Goal: Task Accomplishment & Management: Manage account settings

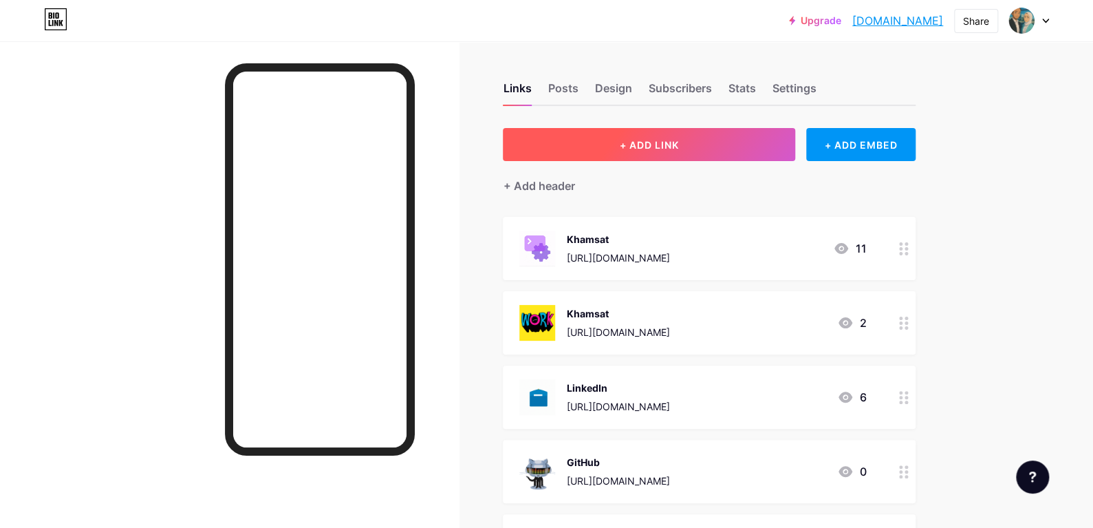
click at [722, 138] on button "+ ADD LINK" at bounding box center [649, 144] width 292 height 33
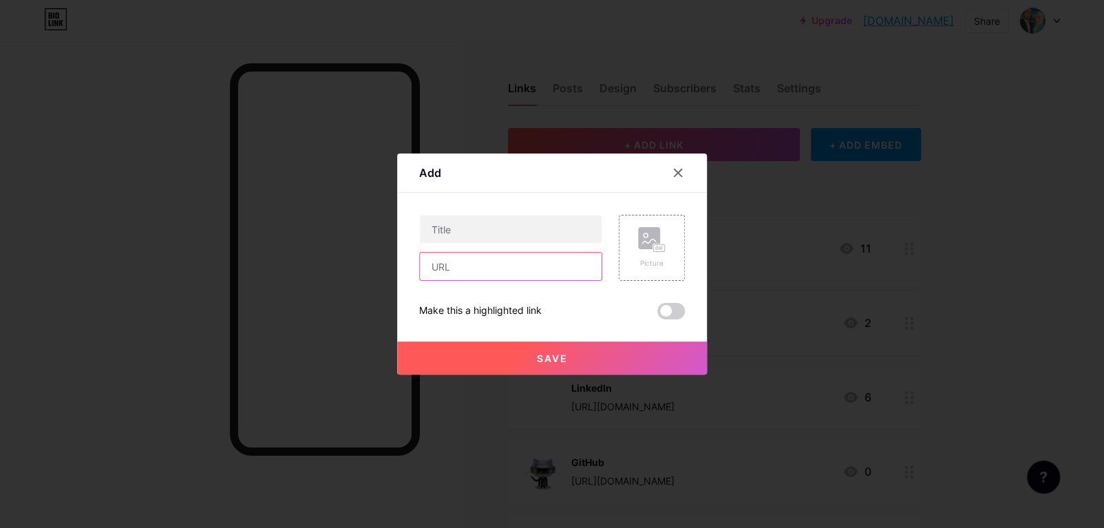
click at [473, 266] on input "text" at bounding box center [511, 267] width 182 height 28
paste input "[URL][DOMAIN_NAME]"
type input "[URL][DOMAIN_NAME]"
click at [451, 230] on input "text" at bounding box center [511, 229] width 182 height 28
paste input "RAGAF"
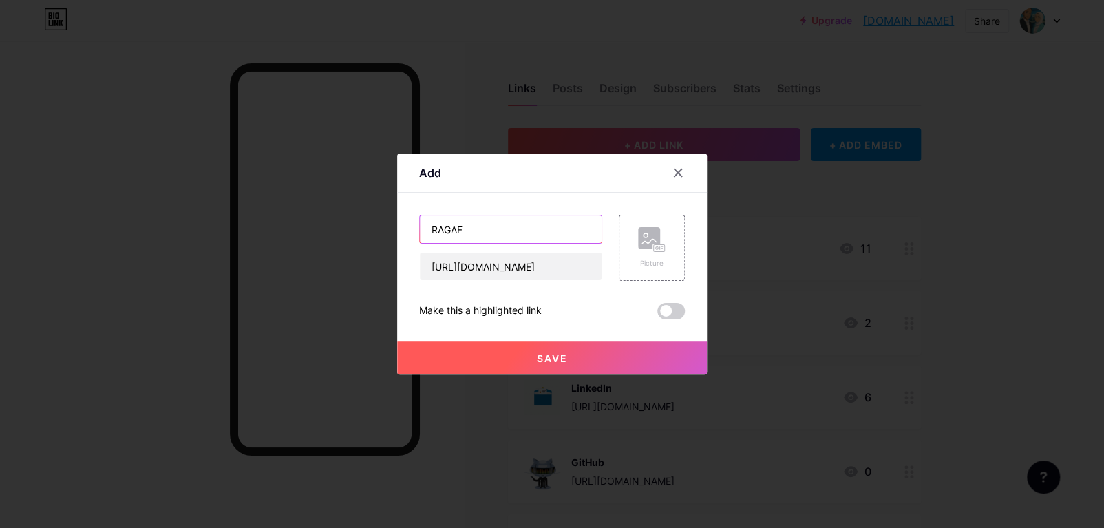
paste input "Consulting"
type input "RAGAF Consulting"
click at [652, 259] on div "Picture" at bounding box center [652, 263] width 28 height 10
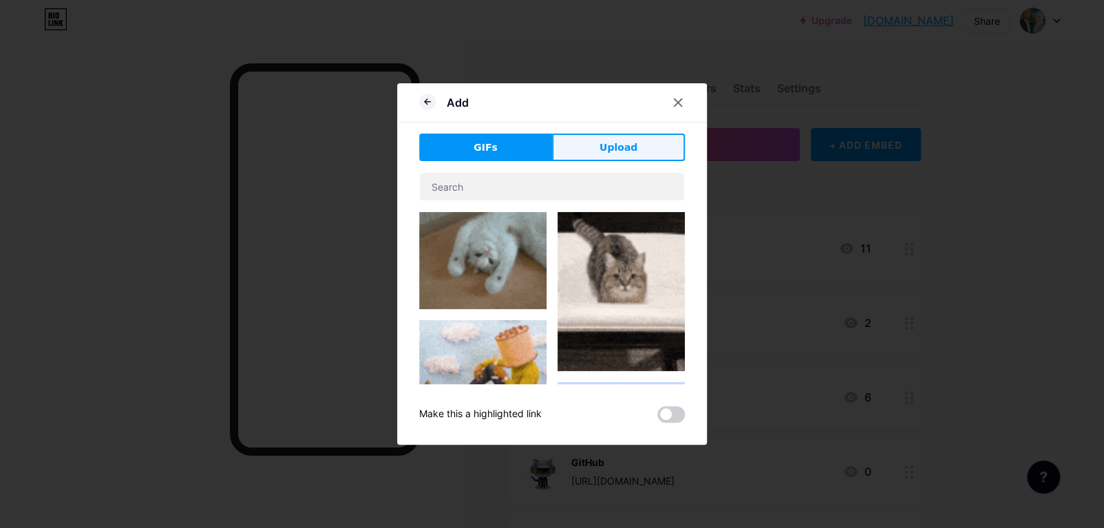
click at [588, 138] on button "Upload" at bounding box center [618, 147] width 133 height 28
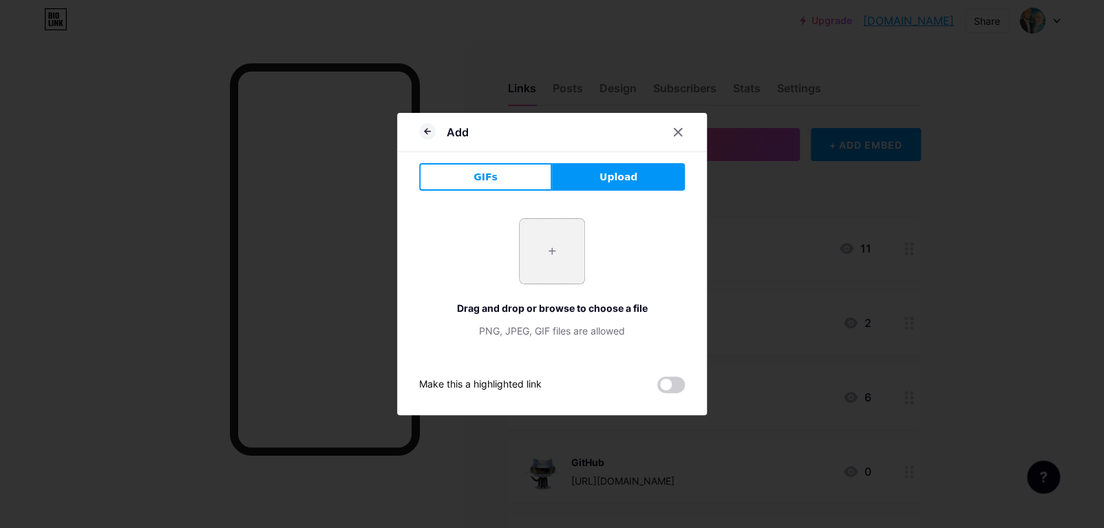
click at [566, 244] on input "file" at bounding box center [551, 251] width 65 height 65
type input "C:\fakepath\Ragaf-logo.png"
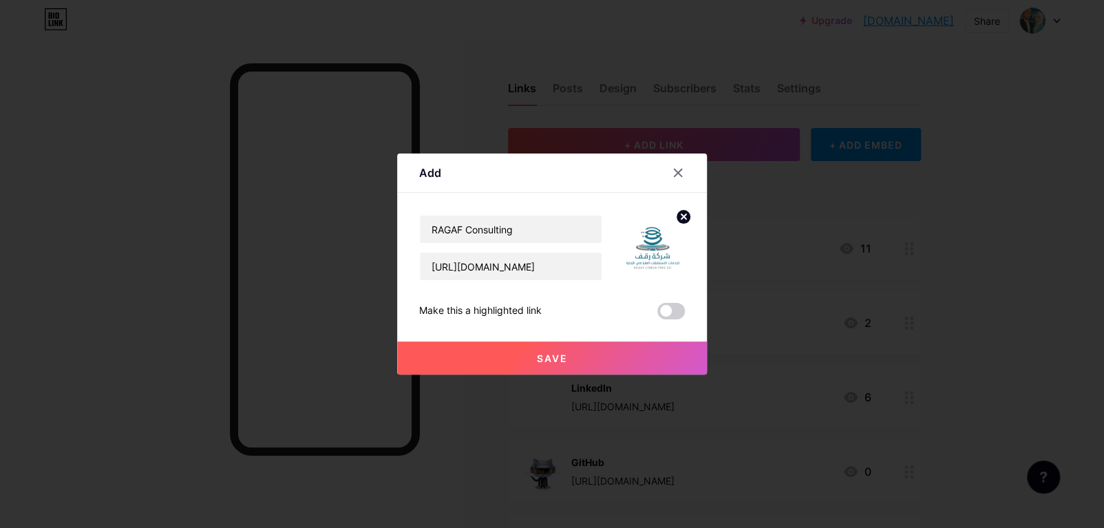
click at [631, 354] on button "Save" at bounding box center [552, 357] width 310 height 33
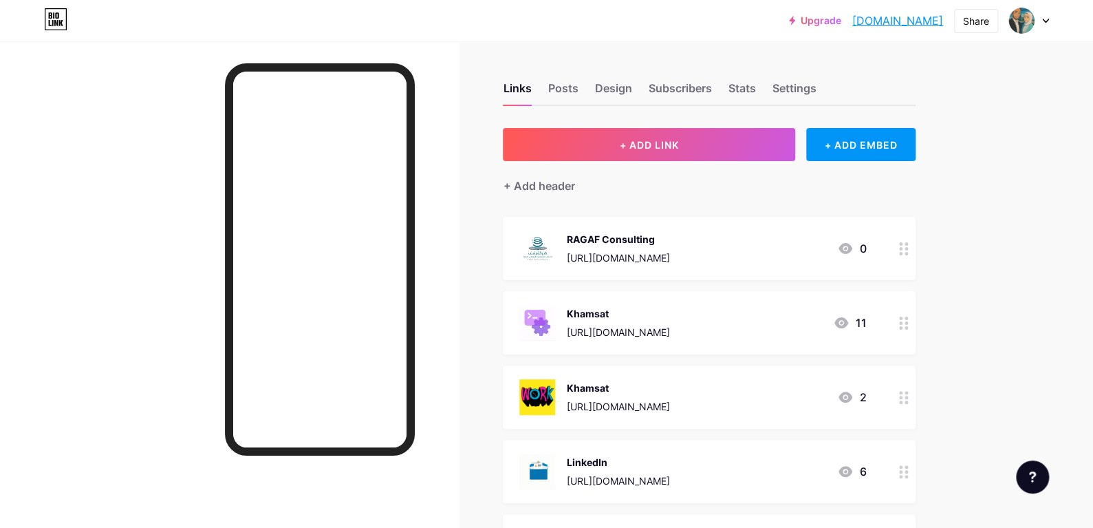
drag, startPoint x: 703, startPoint y: 257, endPoint x: 708, endPoint y: 475, distance: 218.9
click at [914, 245] on div at bounding box center [903, 248] width 23 height 63
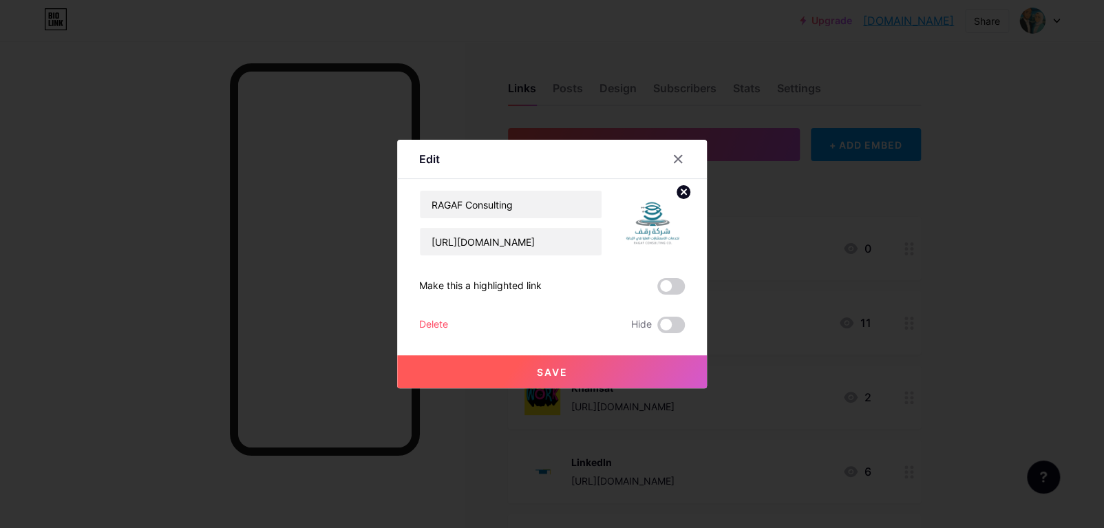
click at [914, 251] on div at bounding box center [552, 264] width 1104 height 528
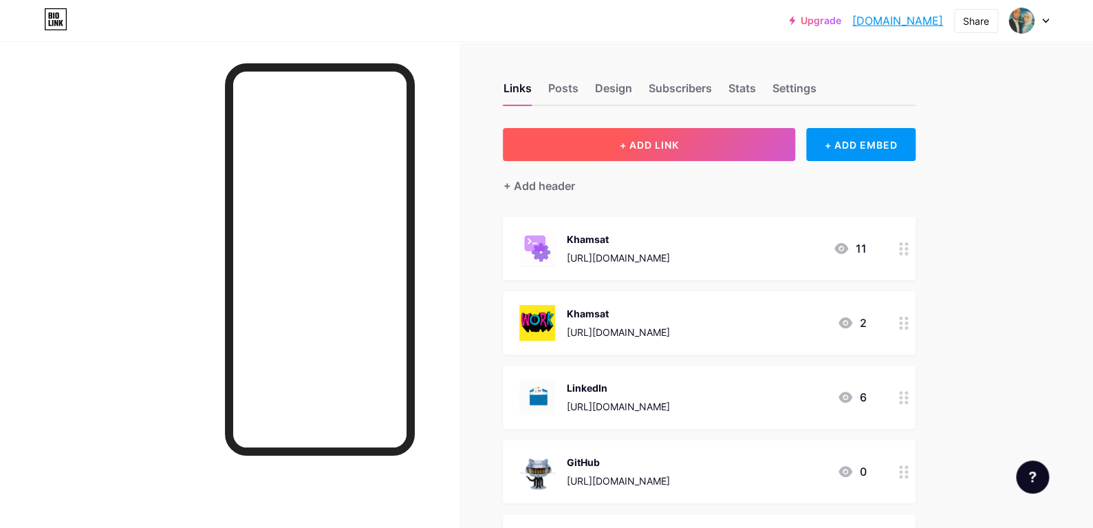
click at [688, 144] on button "+ ADD LINK" at bounding box center [649, 144] width 292 height 33
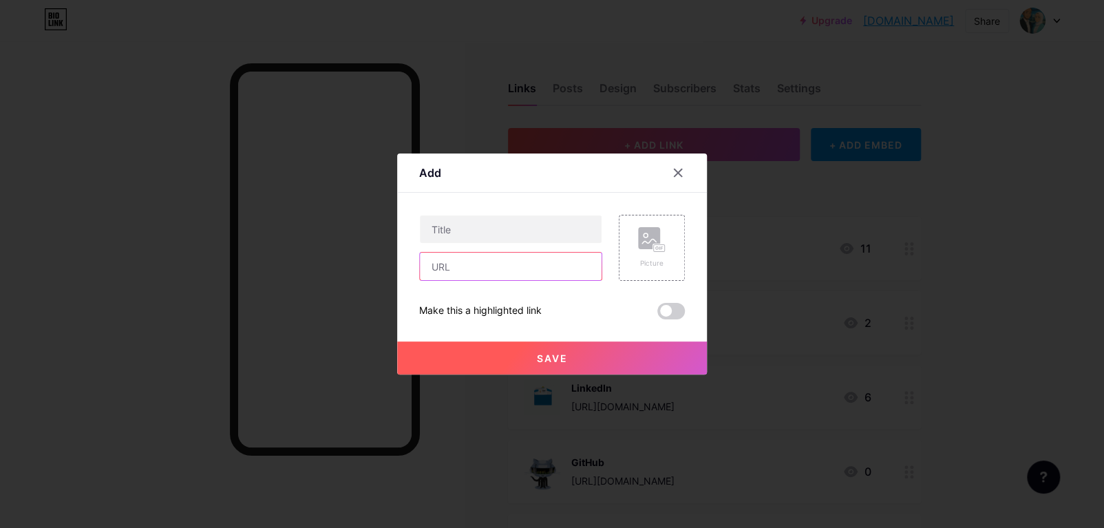
click at [484, 257] on input "text" at bounding box center [511, 267] width 182 height 28
paste input "[URL][DOMAIN_NAME]"
type input "[URL][DOMAIN_NAME]"
click at [471, 228] on input "text" at bounding box center [511, 229] width 182 height 28
drag, startPoint x: 490, startPoint y: 266, endPoint x: 531, endPoint y: 272, distance: 41.6
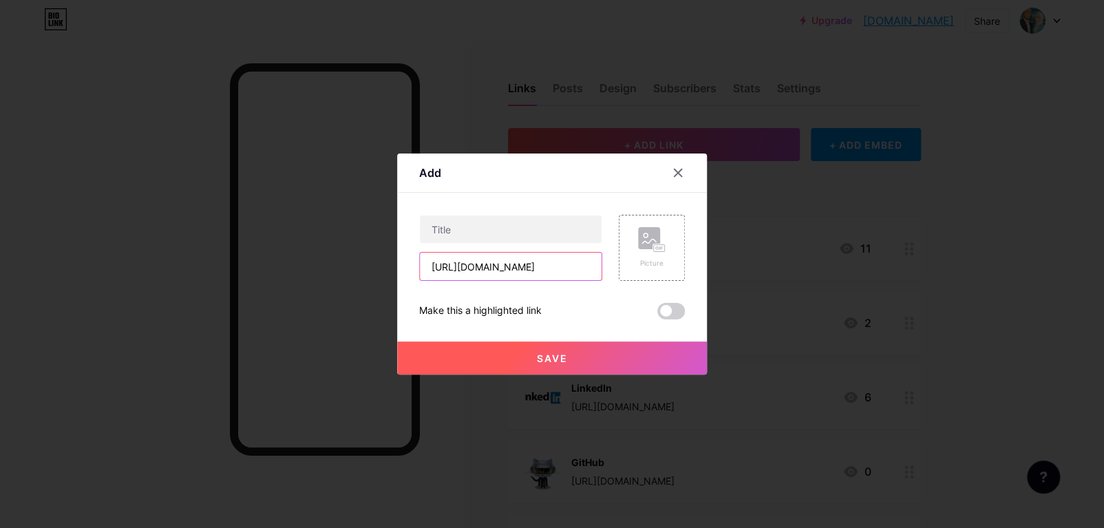
click at [531, 272] on input "[URL][DOMAIN_NAME]" at bounding box center [511, 267] width 182 height 28
click at [459, 228] on input "text" at bounding box center [511, 229] width 182 height 28
paste input "bluggenn"
type input "bluggenn"
click at [643, 246] on rect at bounding box center [649, 238] width 22 height 22
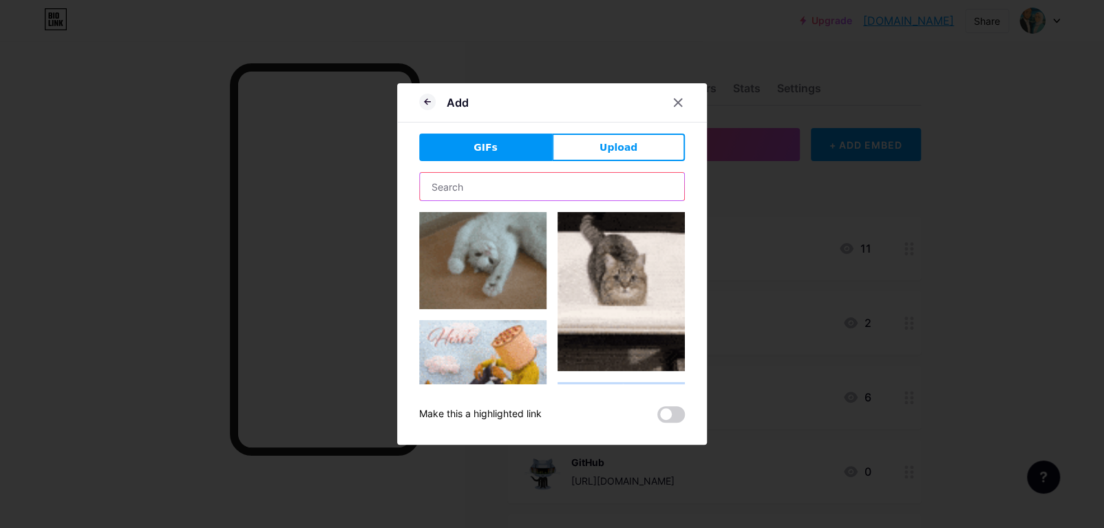
click at [574, 193] on input "text" at bounding box center [552, 187] width 264 height 28
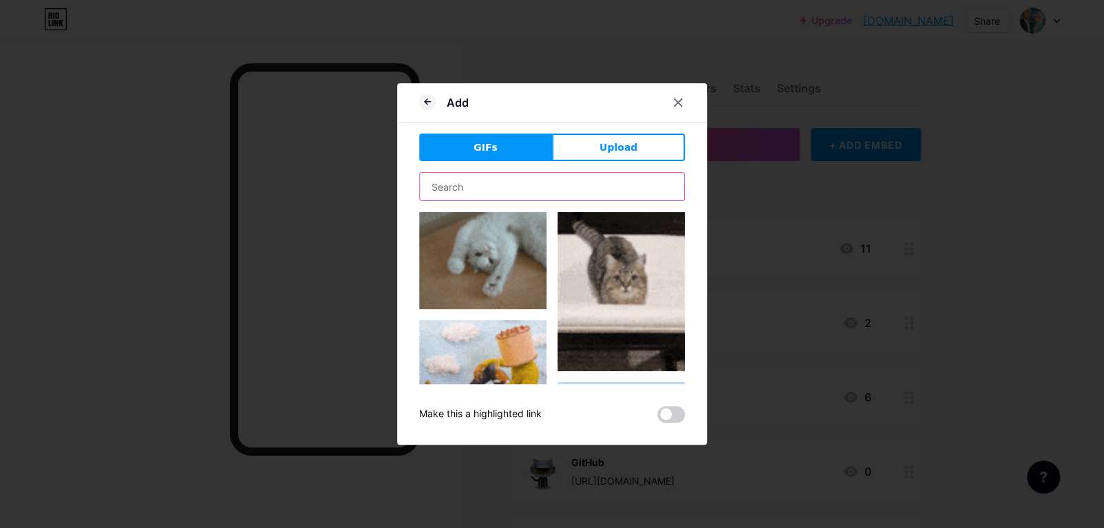
paste input "bluggenn"
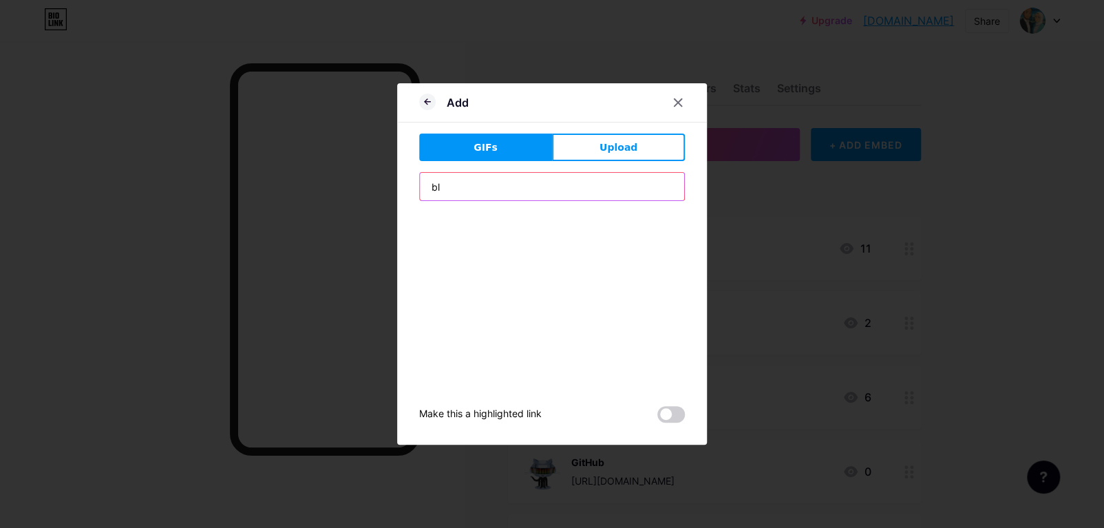
type input "b"
type input "e"
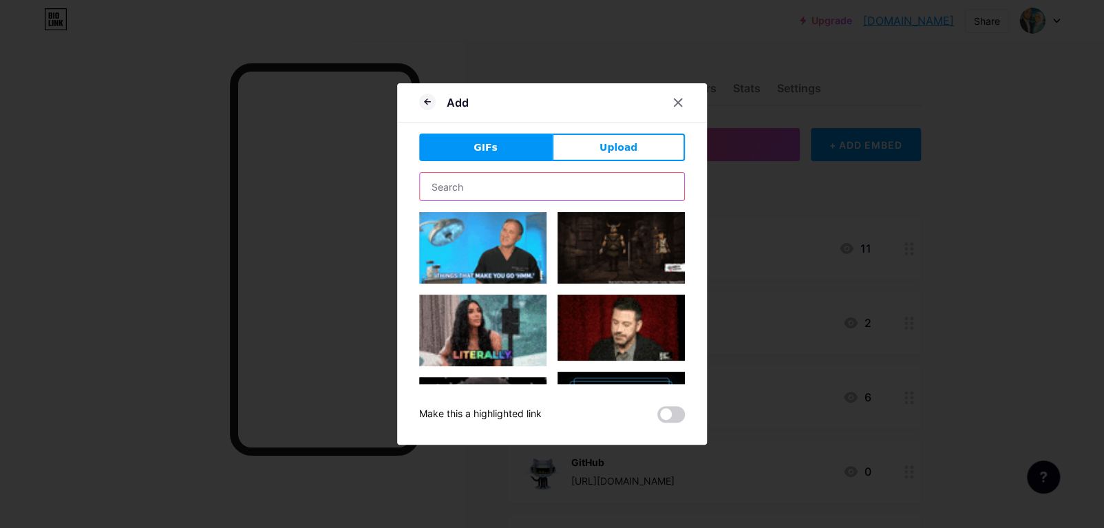
paste input "bluggenn"
type input "bluggenn"
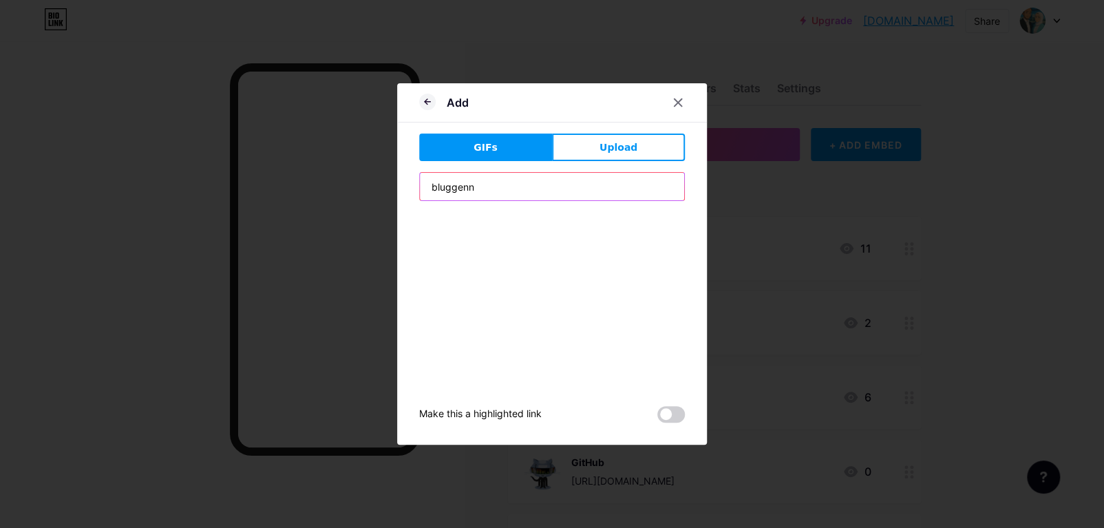
click at [559, 189] on input "bluggenn" at bounding box center [552, 187] width 264 height 28
click at [484, 144] on span "GIFs" at bounding box center [485, 147] width 24 height 14
click at [537, 186] on input "text" at bounding box center [552, 187] width 264 height 28
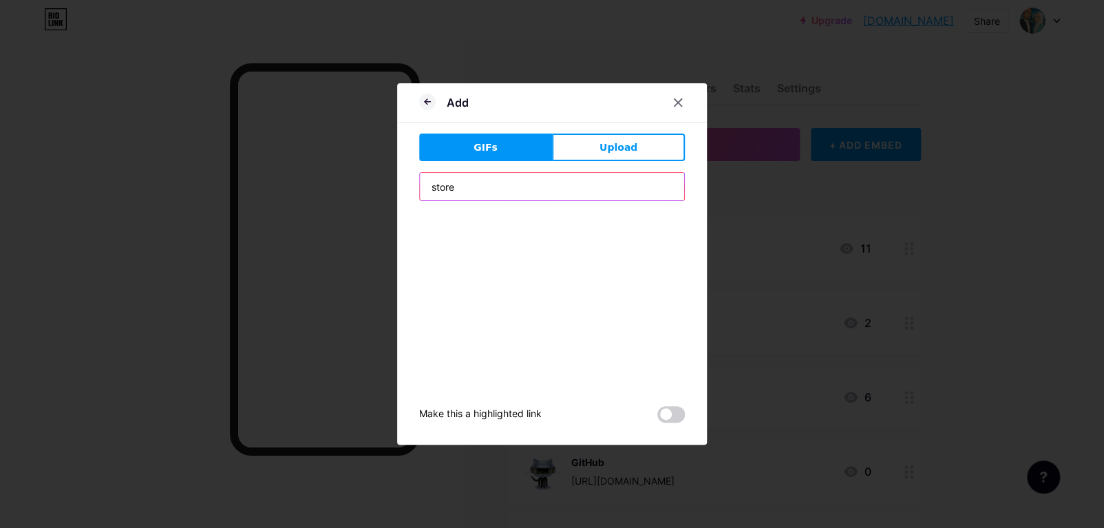
type input "store"
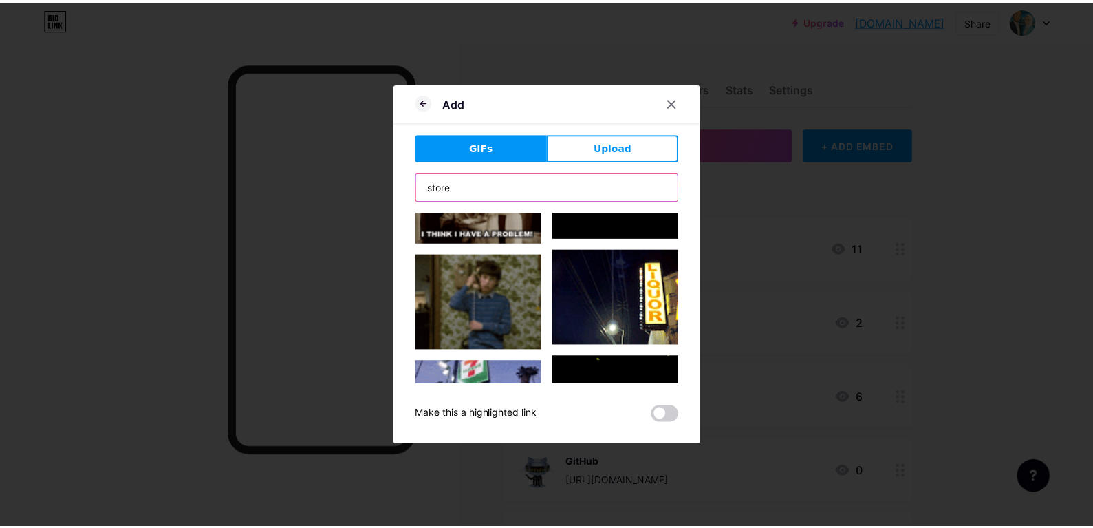
scroll to position [3070, 0]
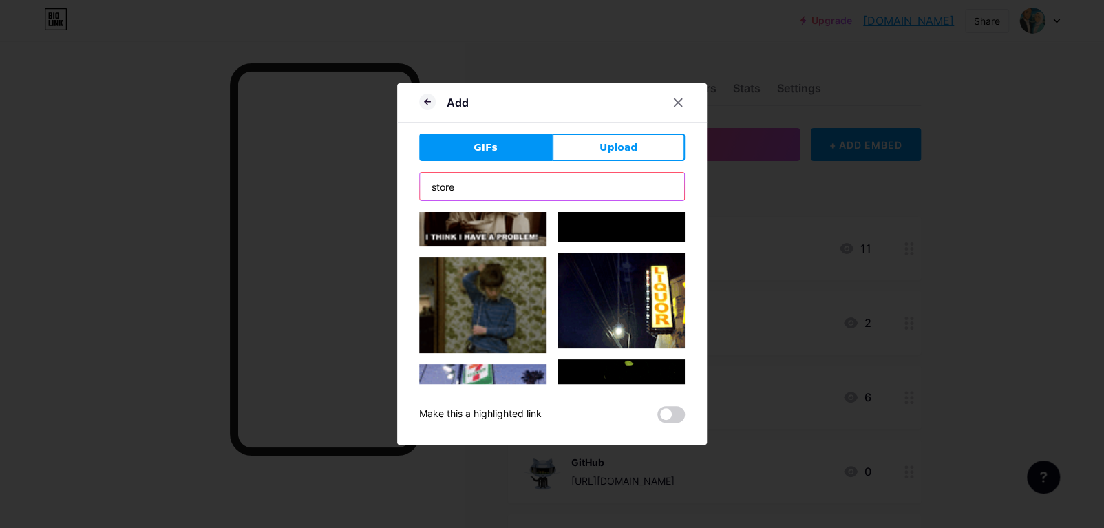
click at [544, 176] on input "store" at bounding box center [552, 187] width 264 height 28
click at [431, 104] on icon at bounding box center [427, 102] width 17 height 17
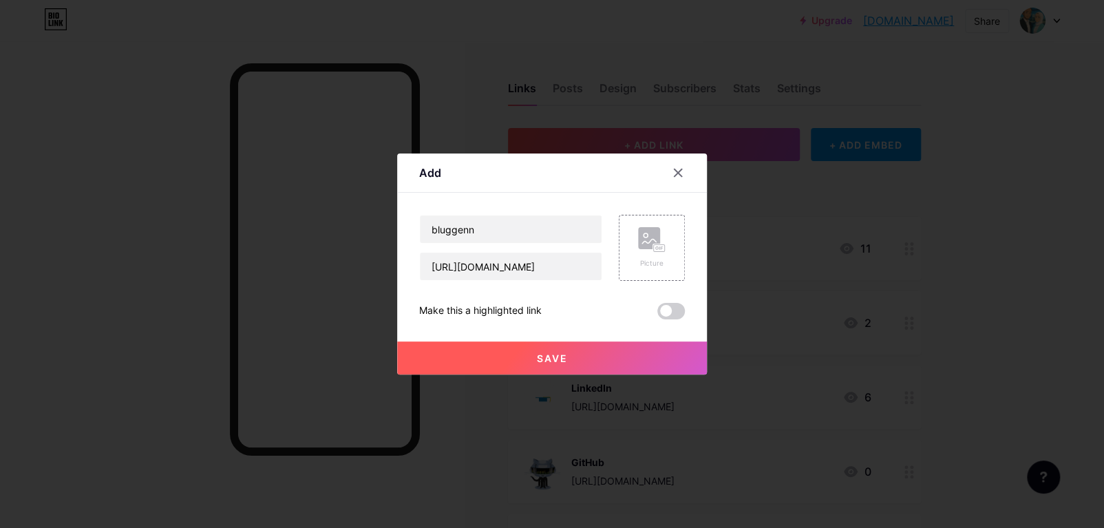
click at [558, 345] on button "Save" at bounding box center [552, 357] width 310 height 33
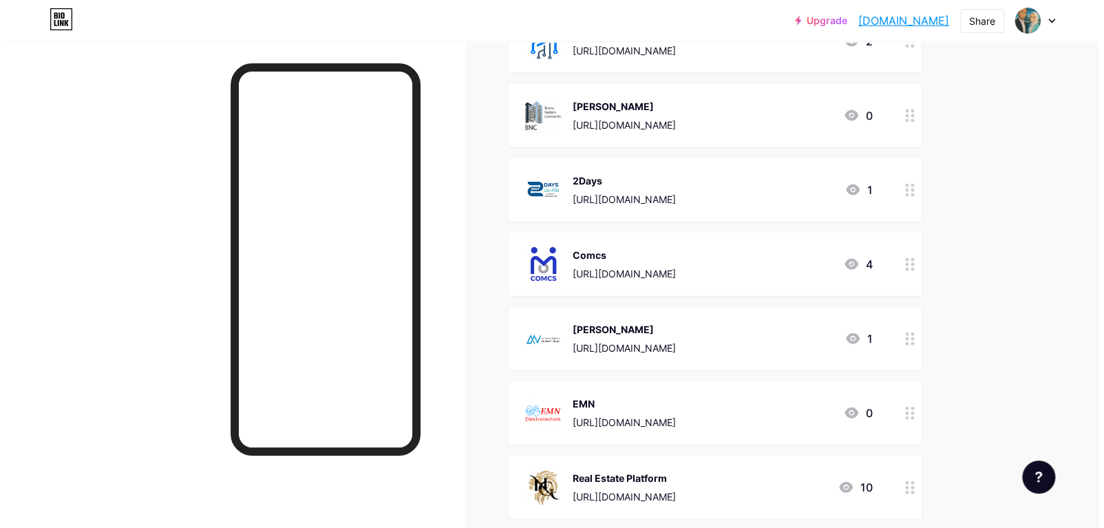
scroll to position [1372, 0]
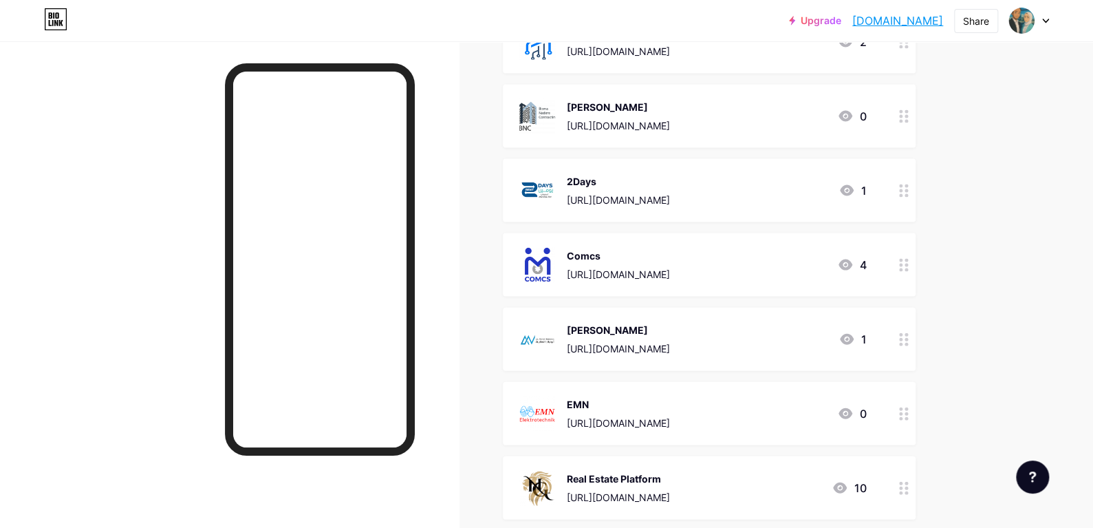
click at [793, 485] on div "Real Estate Platform [URL][DOMAIN_NAME] 10" at bounding box center [692, 488] width 347 height 36
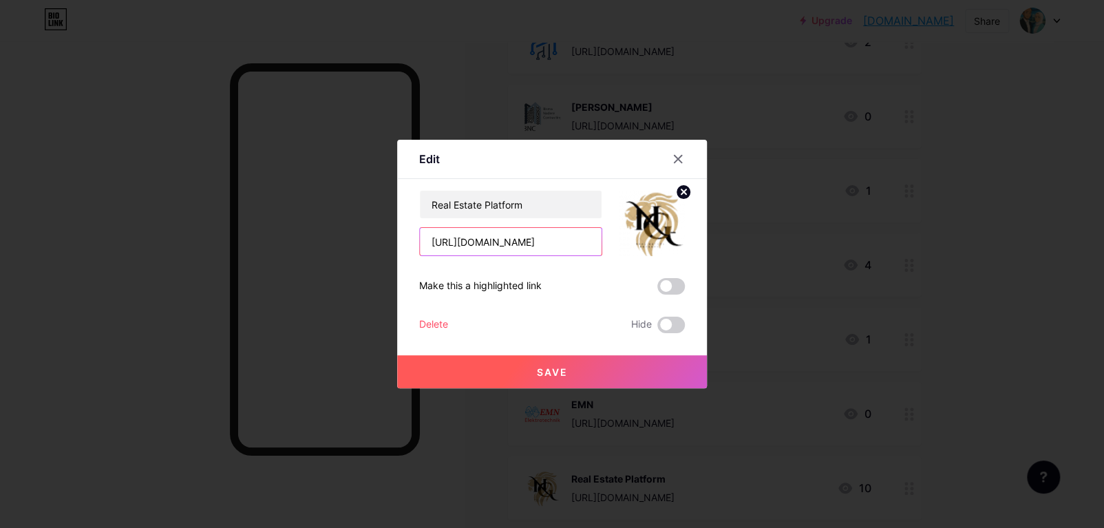
click at [517, 245] on input "[URL][DOMAIN_NAME]" at bounding box center [511, 242] width 182 height 28
click at [527, 244] on input "[URL][DOMAIN_NAME]" at bounding box center [511, 242] width 182 height 28
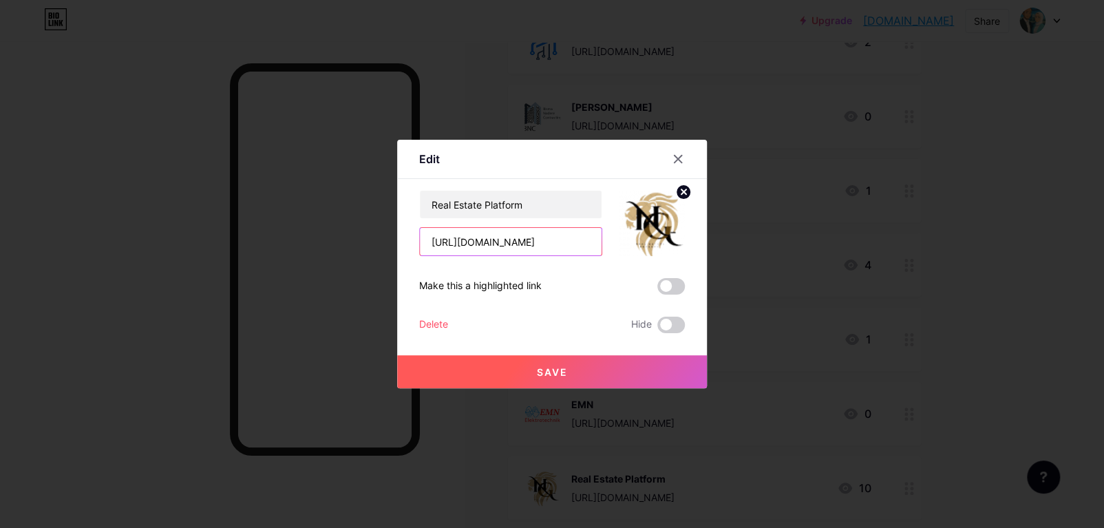
paste input "[DOMAIN_NAME][URL]"
type input "[URL][DOMAIN_NAME]"
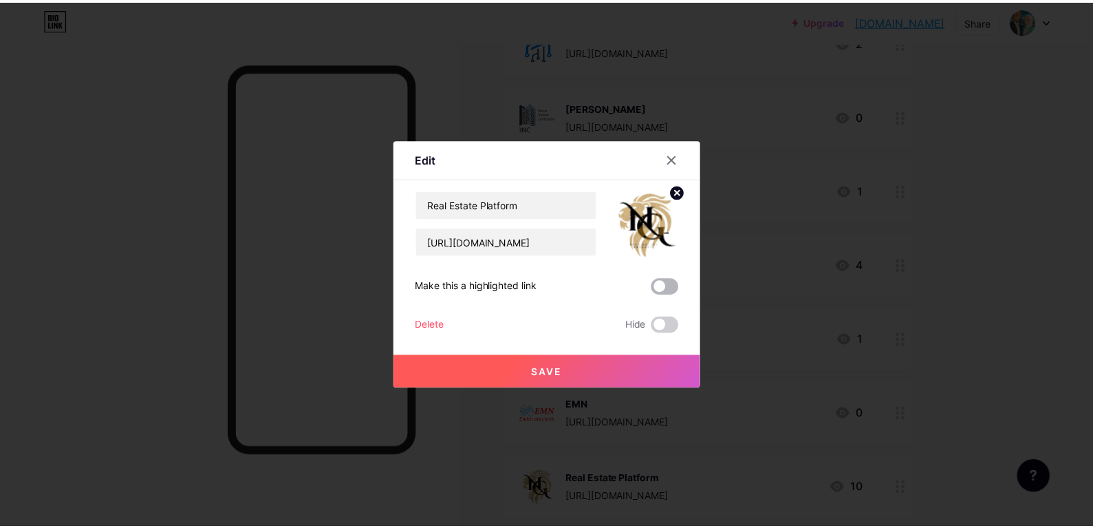
scroll to position [0, 0]
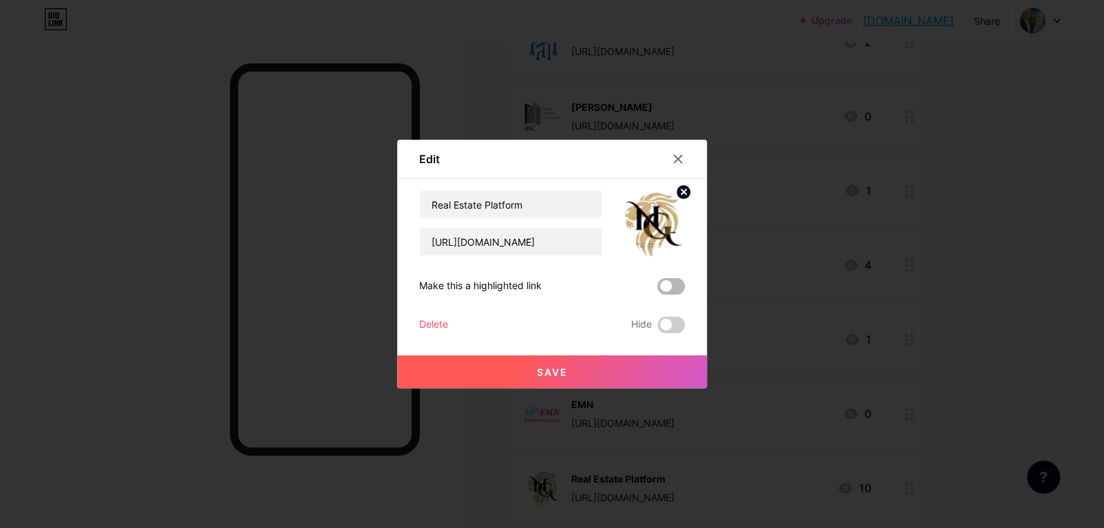
click at [674, 289] on span at bounding box center [671, 286] width 28 height 17
click at [657, 290] on input "checkbox" at bounding box center [657, 290] width 0 height 0
click at [649, 375] on button "Save" at bounding box center [552, 371] width 310 height 33
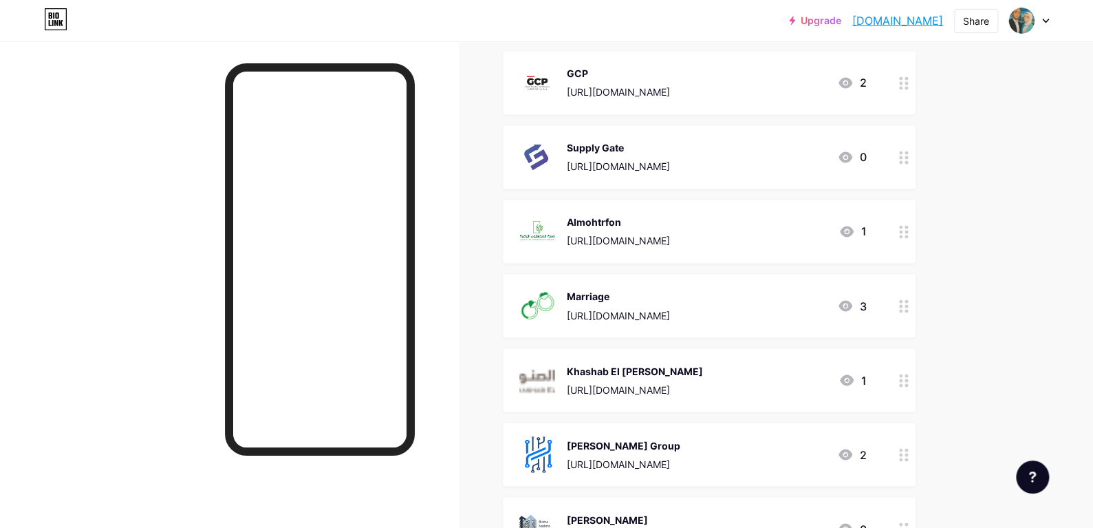
scroll to position [1042, 0]
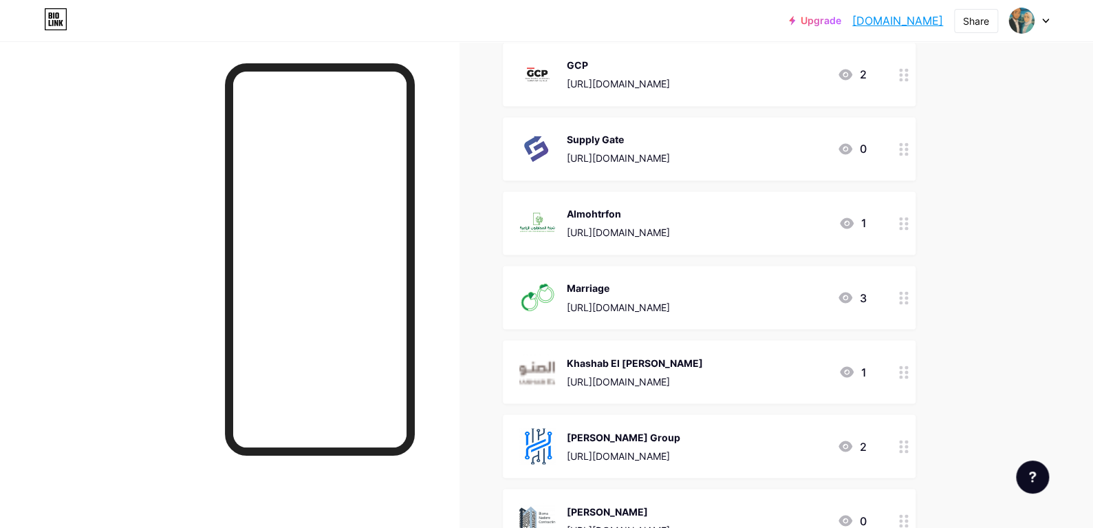
drag, startPoint x: 896, startPoint y: 302, endPoint x: 897, endPoint y: 443, distance: 141.1
click at [897, 443] on span "Khamsat [URL][DOMAIN_NAME] 11 [GEOGRAPHIC_DATA] [URL][DOMAIN_NAME] 2 LinkedIn […" at bounding box center [709, 197] width 413 height 2046
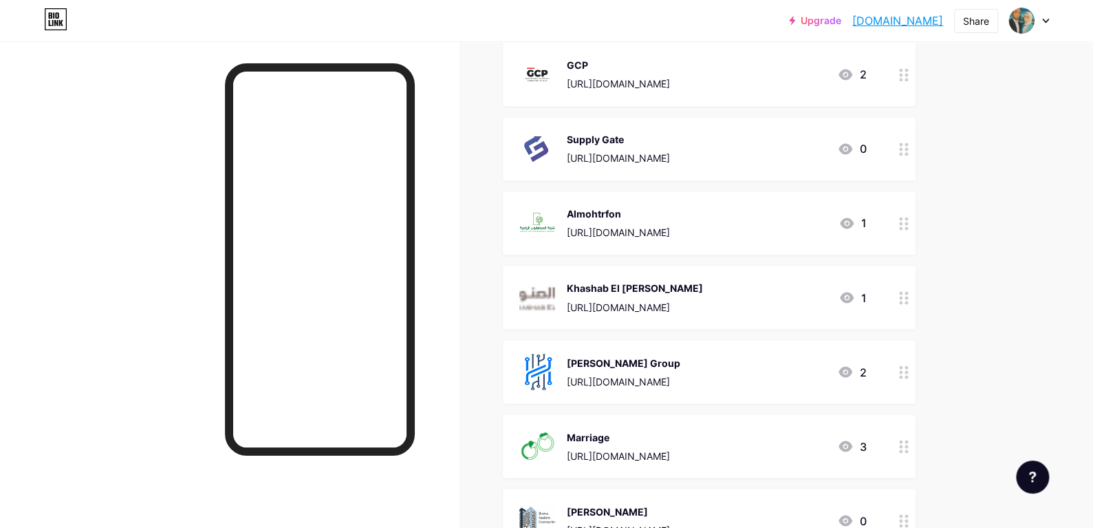
click at [851, 371] on icon at bounding box center [846, 371] width 14 height 11
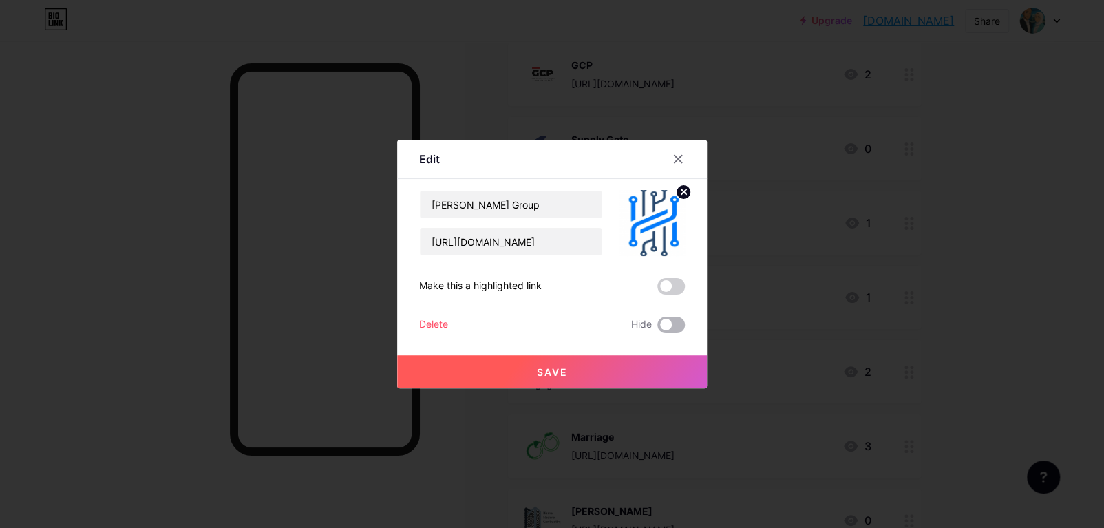
click at [671, 324] on span at bounding box center [671, 325] width 28 height 17
click at [657, 328] on input "checkbox" at bounding box center [657, 328] width 0 height 0
click at [668, 361] on button "Save" at bounding box center [552, 371] width 310 height 33
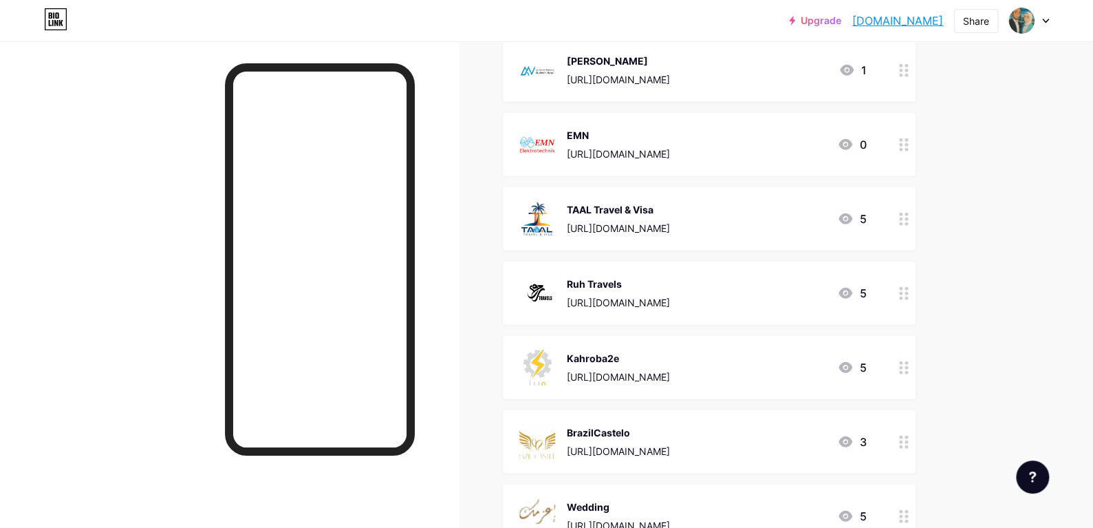
scroll to position [1713, 0]
click at [906, 301] on div at bounding box center [903, 295] width 23 height 63
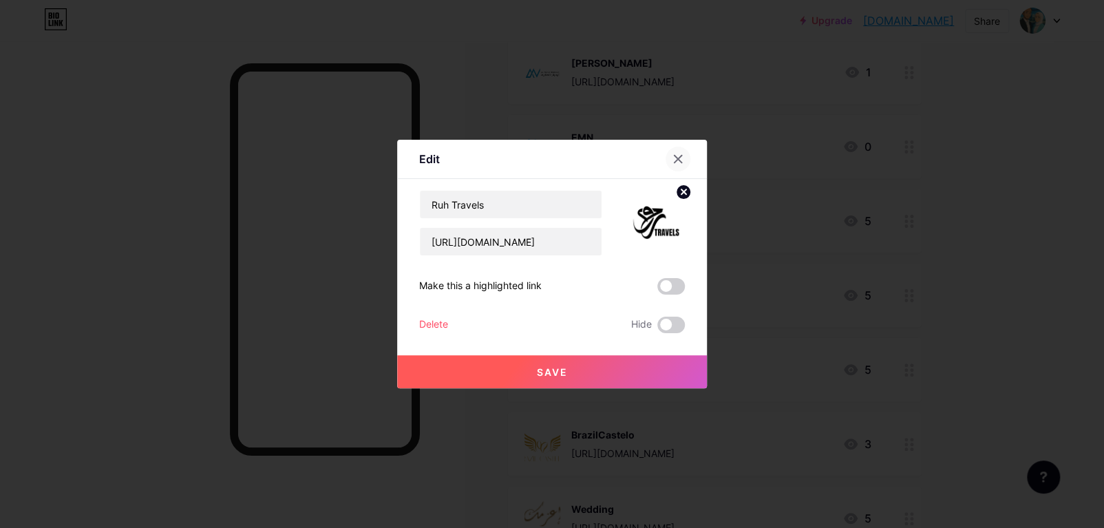
click at [678, 153] on icon at bounding box center [677, 158] width 11 height 11
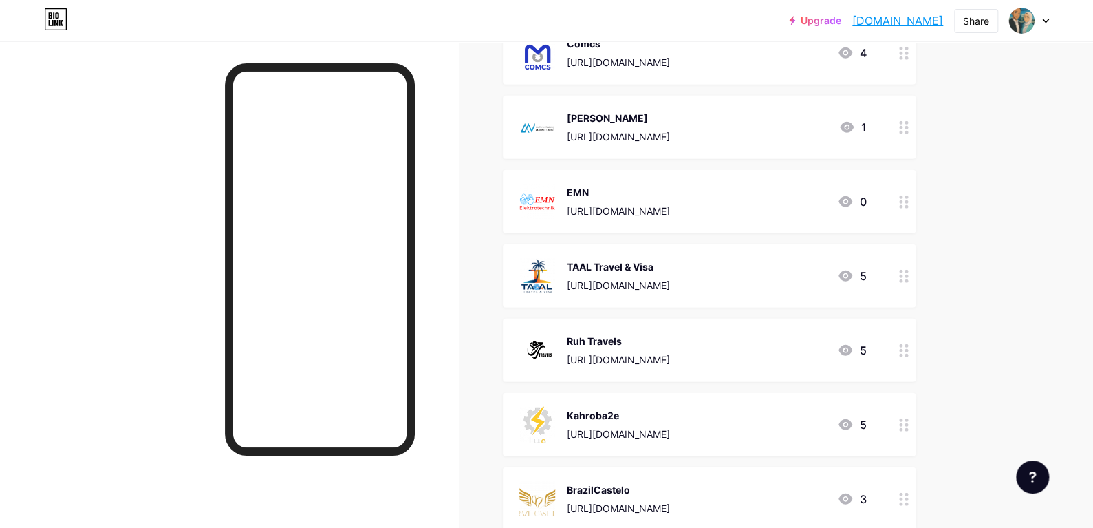
scroll to position [1653, 0]
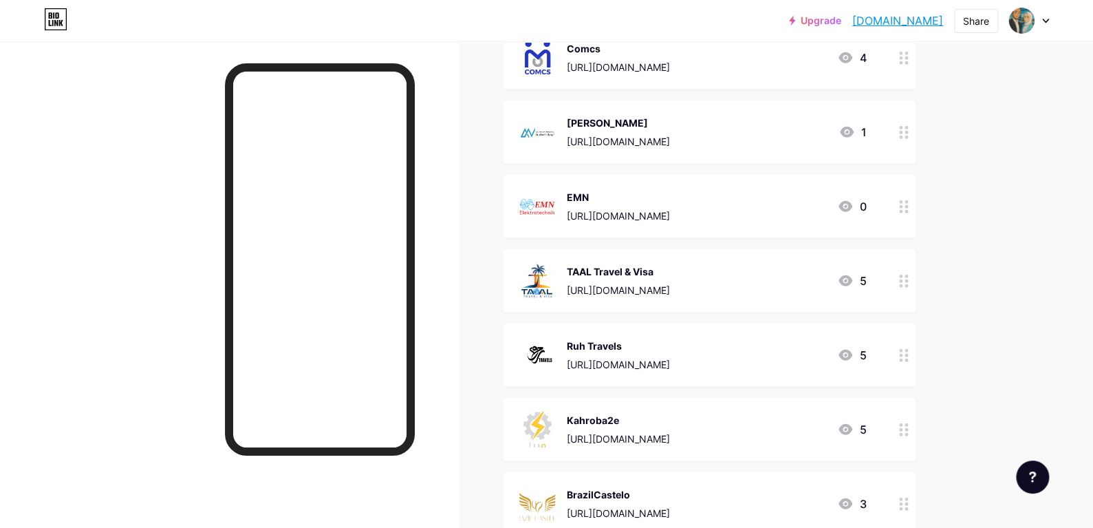
click at [854, 352] on icon at bounding box center [845, 355] width 17 height 17
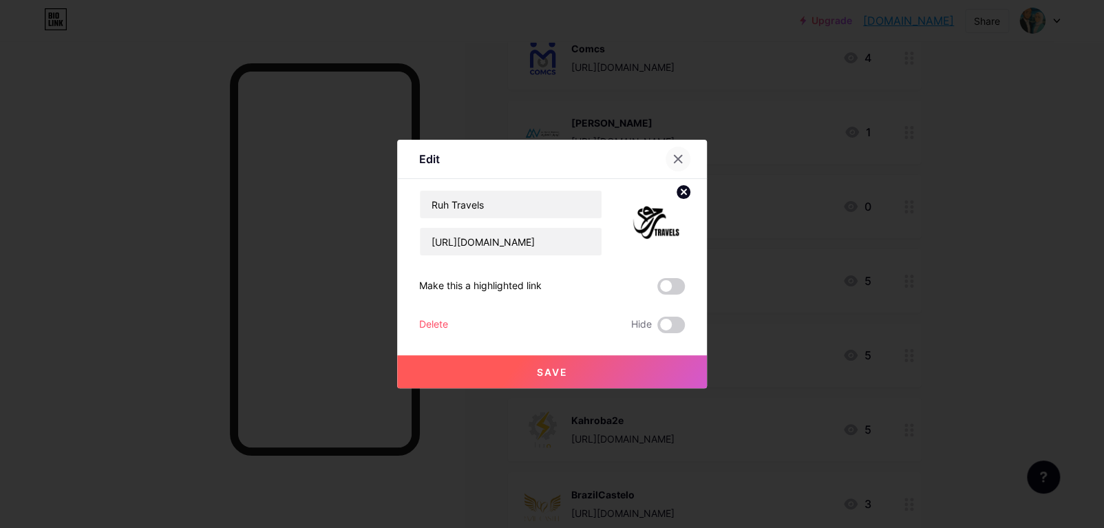
click at [674, 160] on icon at bounding box center [677, 158] width 11 height 11
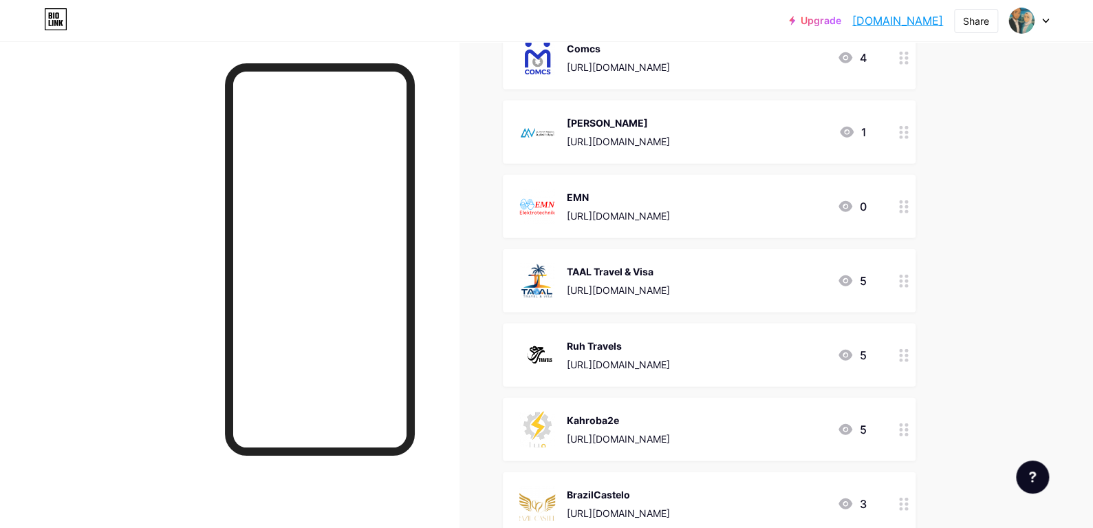
click at [667, 358] on div "[URL][DOMAIN_NAME]" at bounding box center [617, 364] width 103 height 14
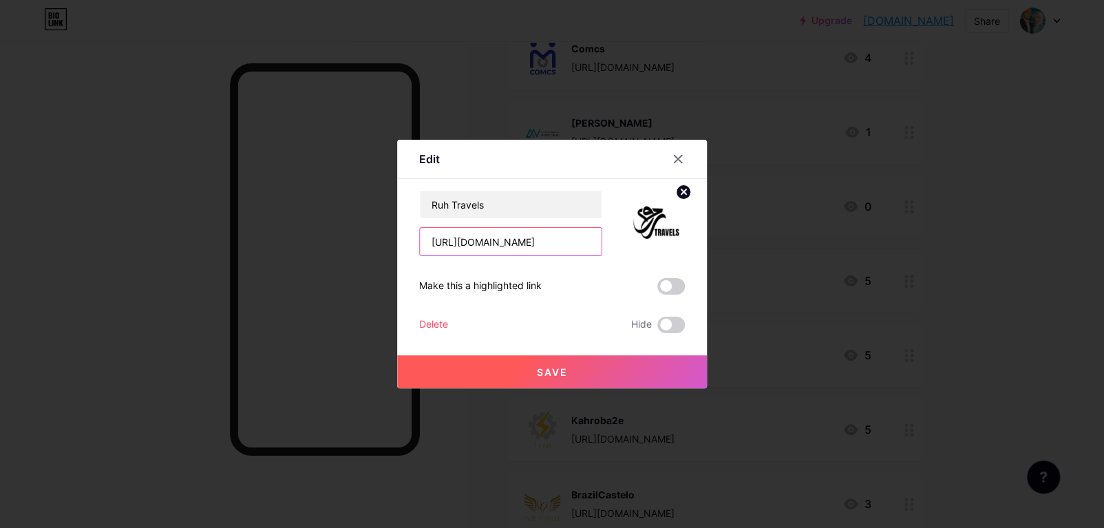
click at [484, 238] on input "[URL][DOMAIN_NAME]" at bounding box center [511, 242] width 182 height 28
click at [681, 320] on span at bounding box center [671, 325] width 28 height 17
click at [657, 328] on input "checkbox" at bounding box center [657, 328] width 0 height 0
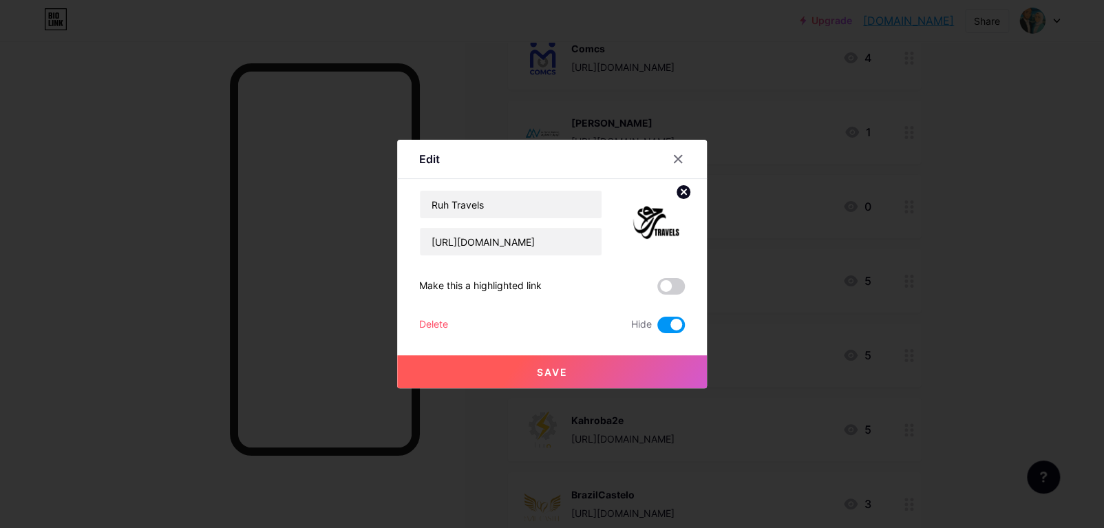
click at [608, 369] on button "Save" at bounding box center [552, 371] width 310 height 33
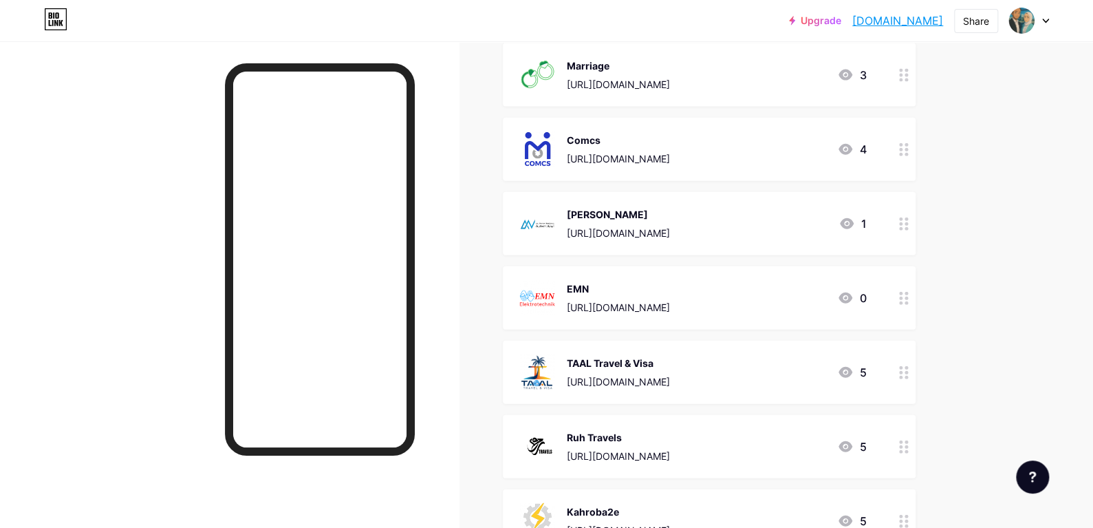
scroll to position [1559, 0]
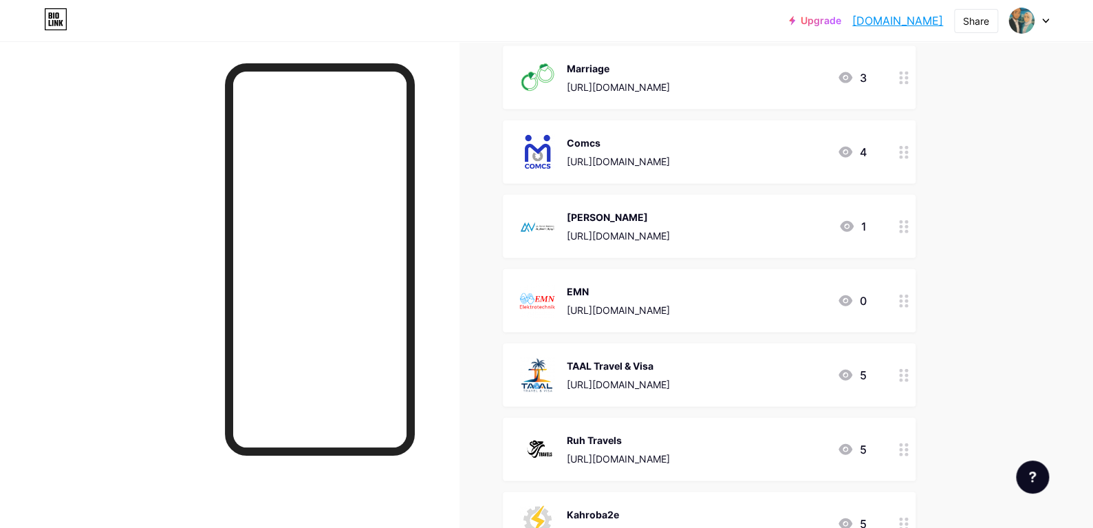
click at [786, 224] on div "[PERSON_NAME] [URL][DOMAIN_NAME] 1" at bounding box center [692, 226] width 347 height 36
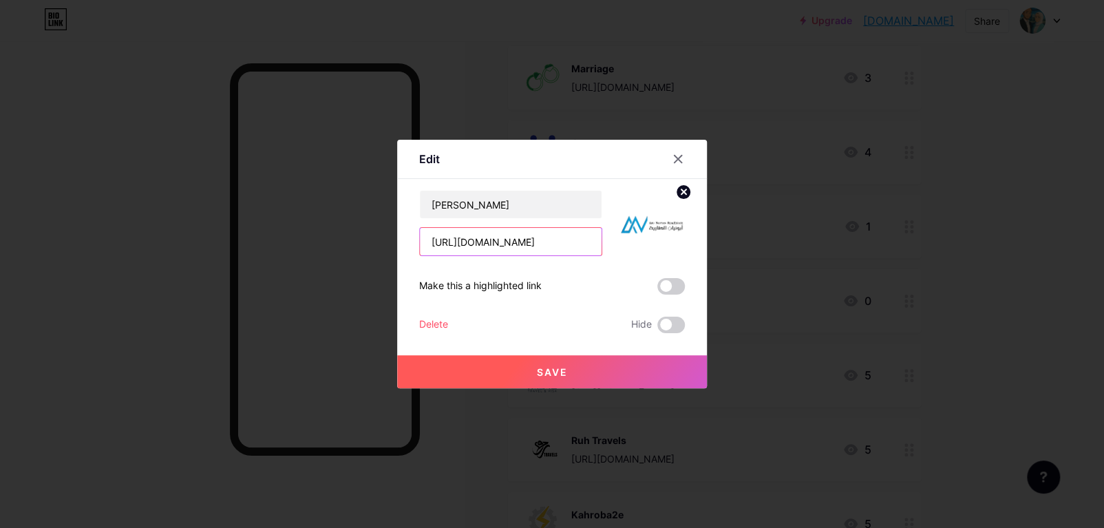
click at [480, 234] on input "[URL][DOMAIN_NAME]" at bounding box center [511, 242] width 182 height 28
click at [687, 153] on div at bounding box center [677, 159] width 25 height 25
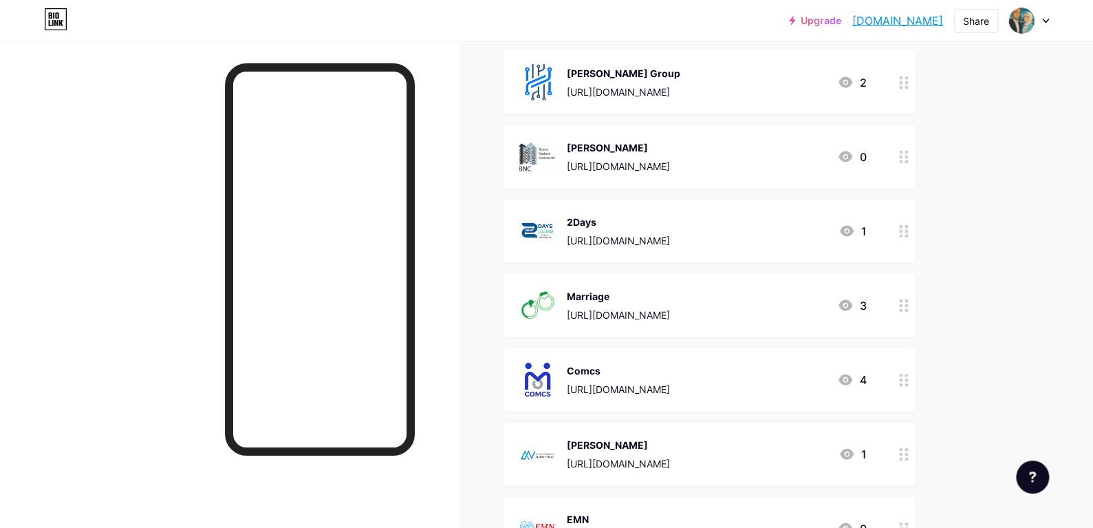
scroll to position [1329, 0]
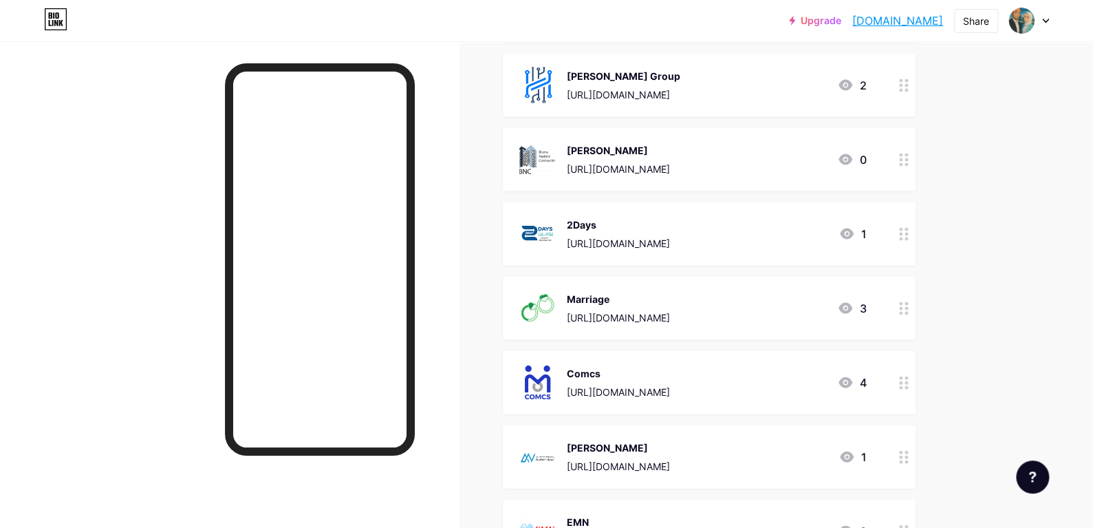
click at [649, 242] on div "[URL][DOMAIN_NAME]" at bounding box center [617, 242] width 103 height 14
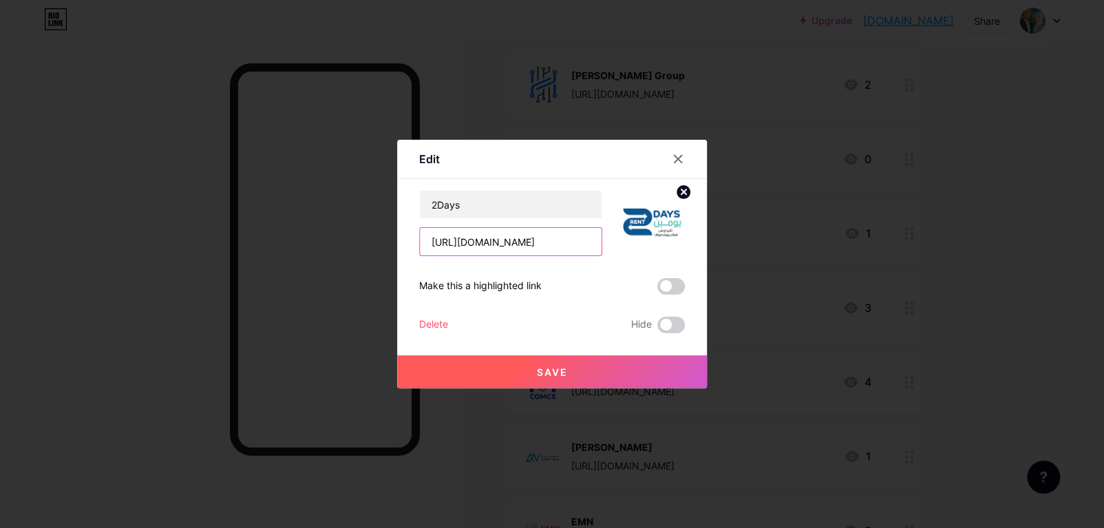
click at [526, 244] on input "[URL][DOMAIN_NAME]" at bounding box center [511, 242] width 182 height 28
click at [674, 156] on icon at bounding box center [678, 160] width 8 height 8
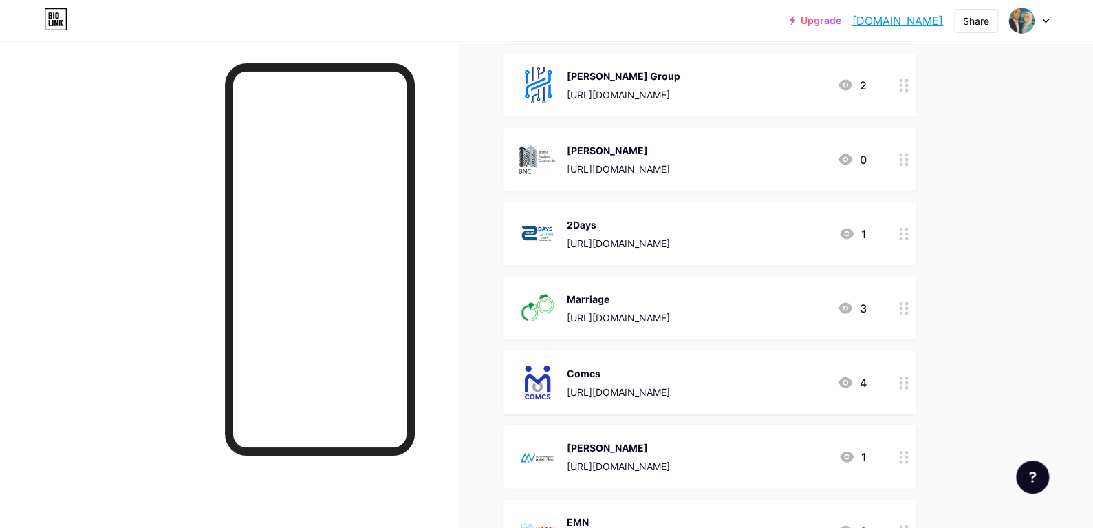
click at [644, 301] on div "Marriage" at bounding box center [617, 298] width 103 height 14
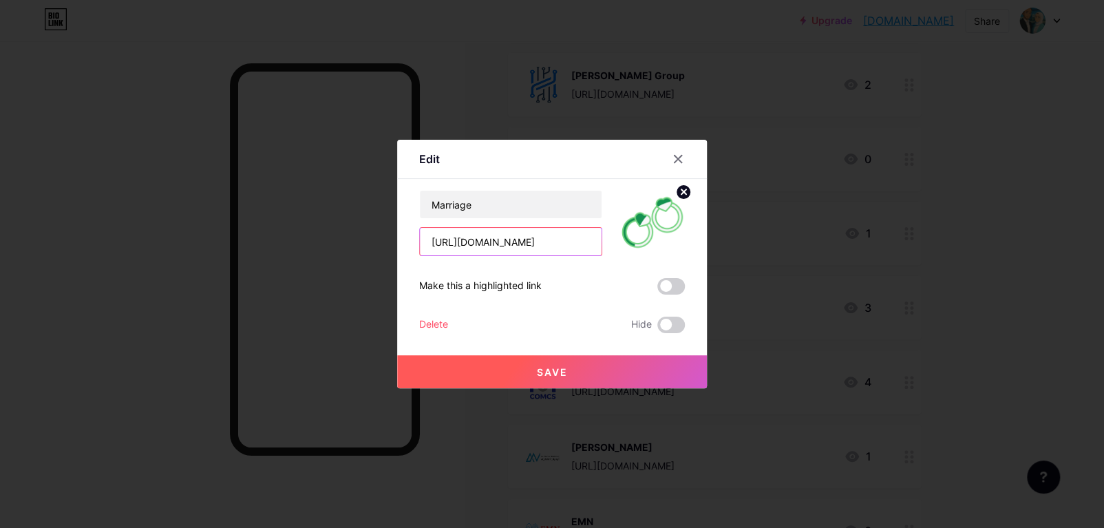
click at [497, 242] on input "[URL][DOMAIN_NAME]" at bounding box center [511, 242] width 182 height 28
click at [678, 162] on icon at bounding box center [677, 158] width 11 height 11
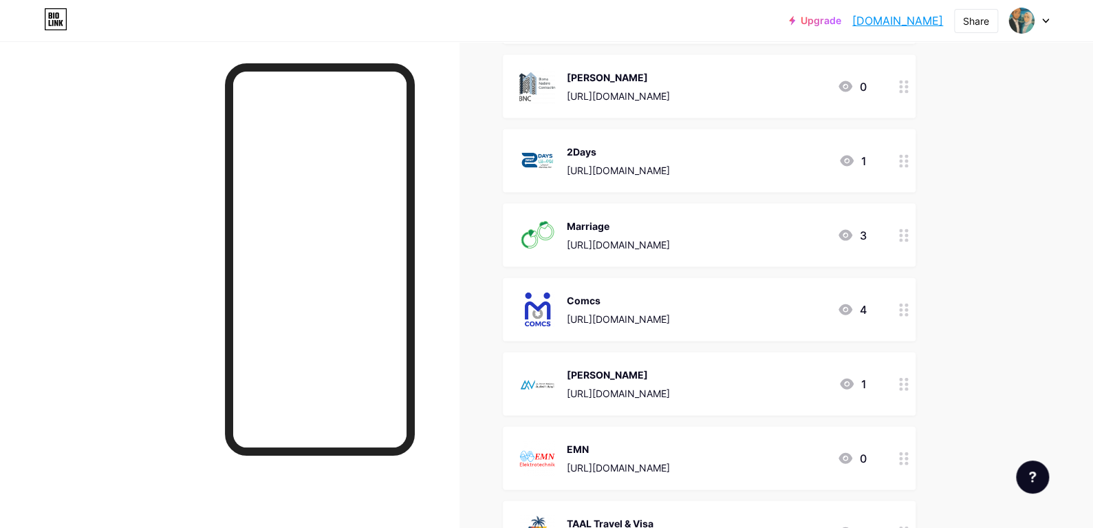
scroll to position [1406, 0]
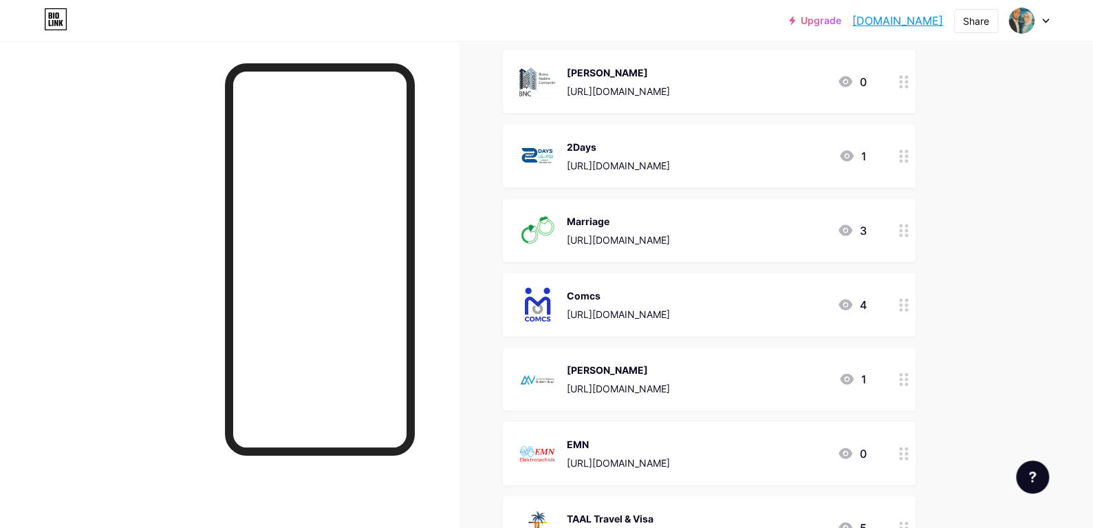
drag, startPoint x: 892, startPoint y: 319, endPoint x: 889, endPoint y: 213, distance: 105.3
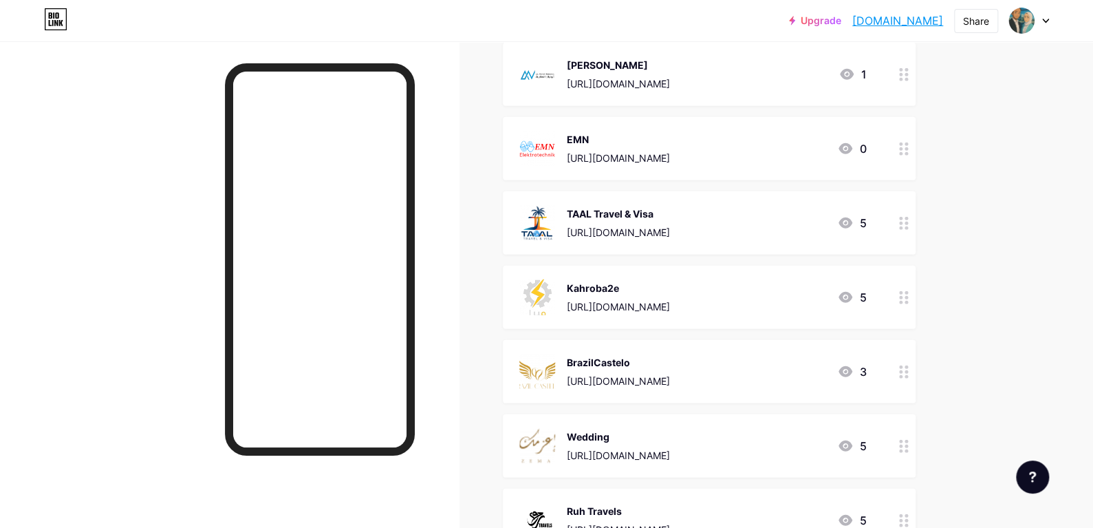
scroll to position [1717, 0]
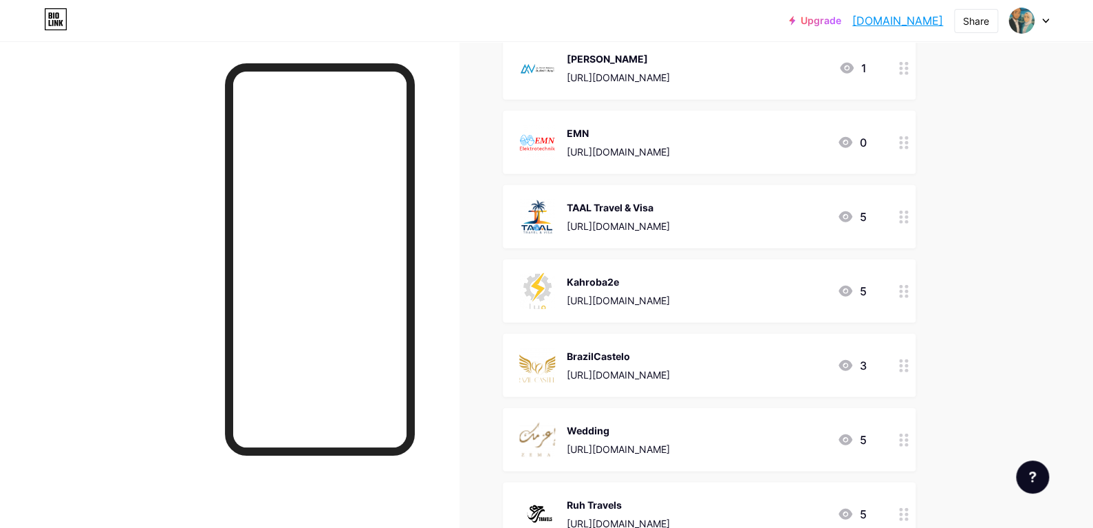
click at [758, 278] on div "Kahroba2e [URL][DOMAIN_NAME] 5" at bounding box center [692, 291] width 347 height 36
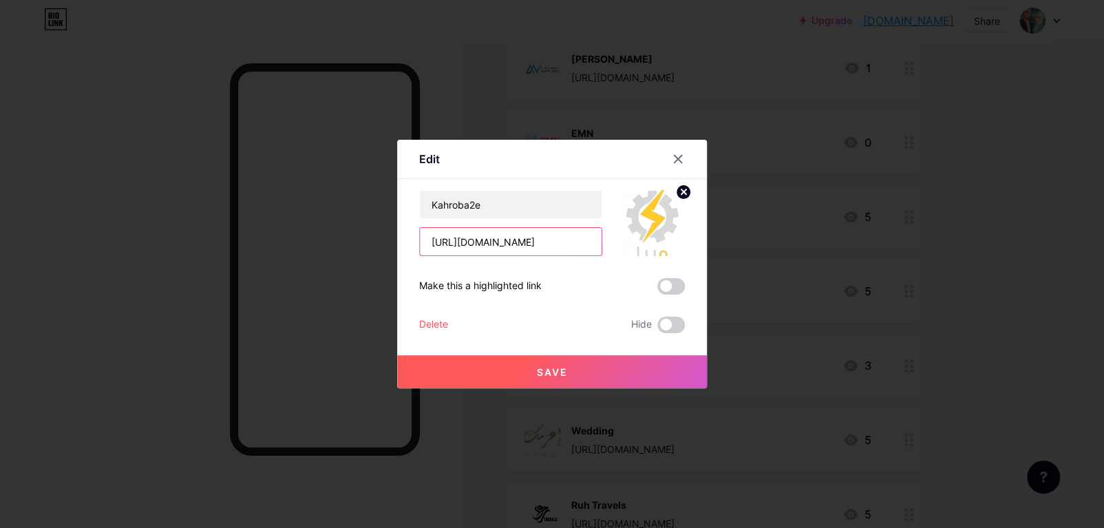
click at [471, 244] on input "[URL][DOMAIN_NAME]" at bounding box center [511, 242] width 182 height 28
click at [676, 158] on icon at bounding box center [678, 160] width 8 height 8
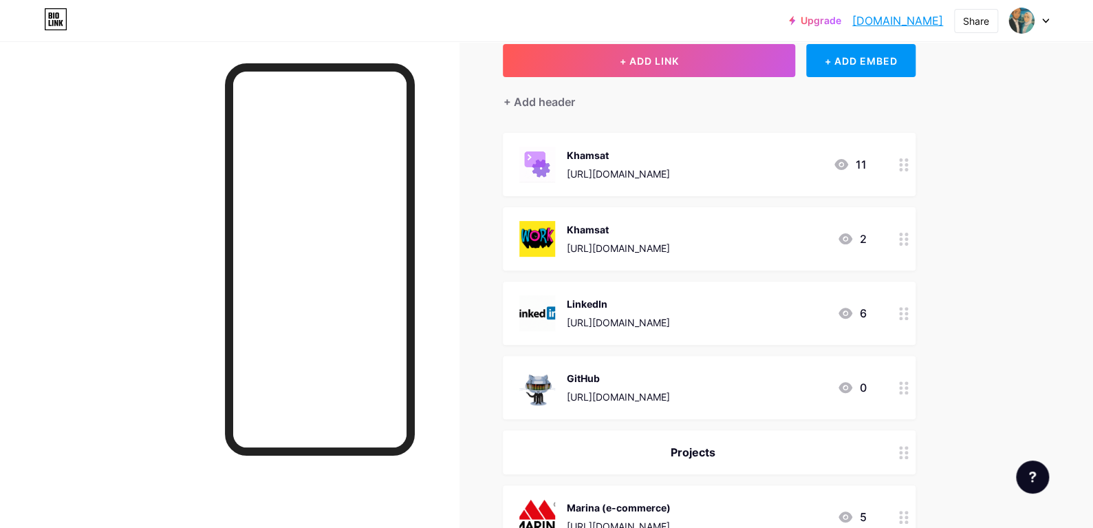
scroll to position [0, 0]
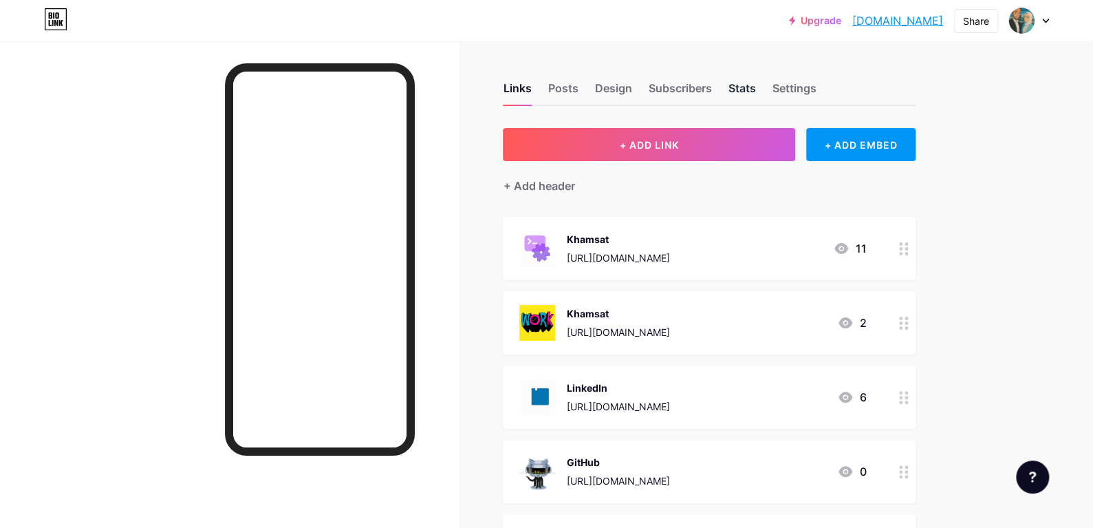
click at [755, 87] on div "Stats" at bounding box center [742, 92] width 28 height 25
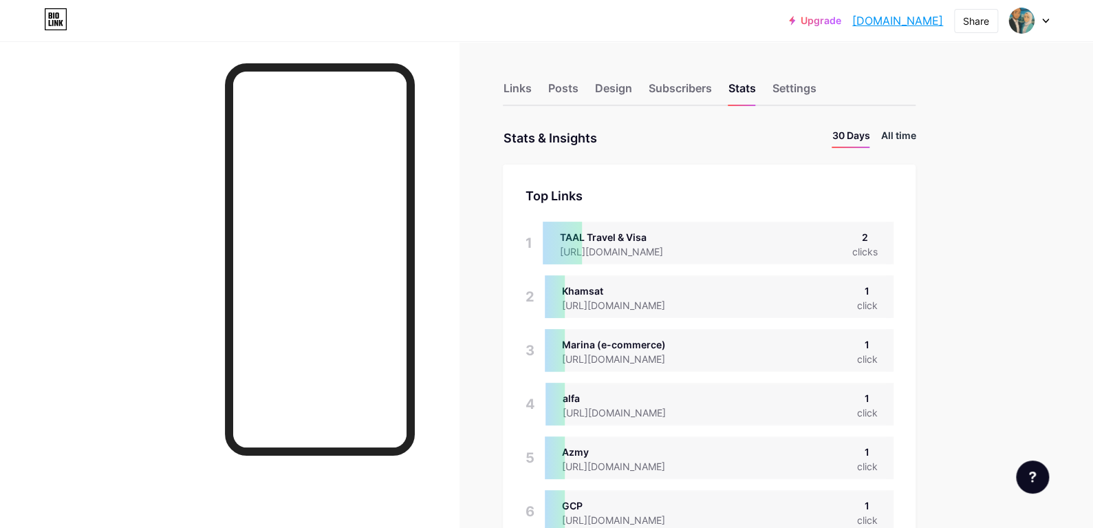
click at [911, 142] on li "All time" at bounding box center [898, 138] width 35 height 20
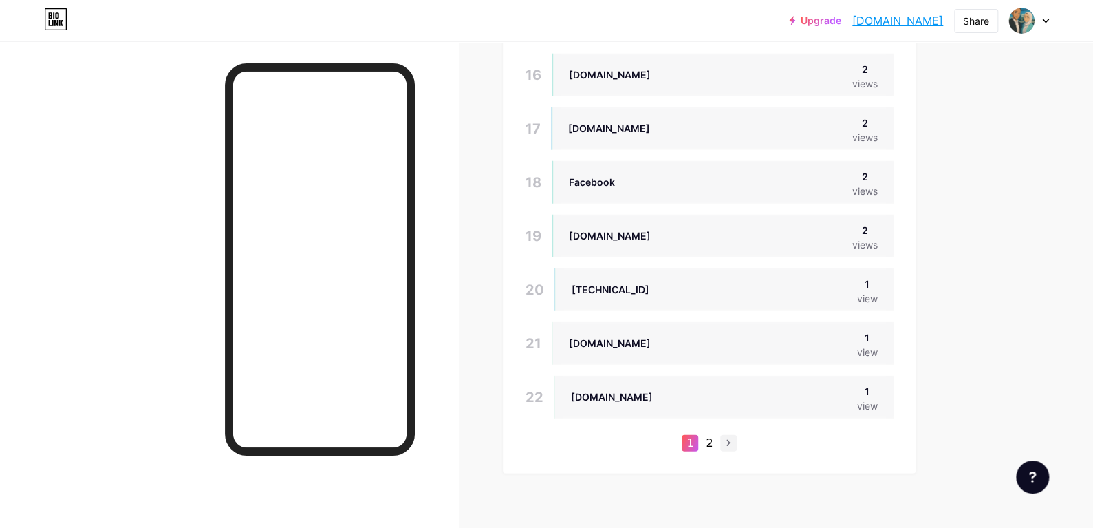
scroll to position [1797, 0]
click at [718, 436] on li "2" at bounding box center [709, 442] width 17 height 17
click at [711, 440] on li "2" at bounding box center [709, 442] width 17 height 17
click at [727, 444] on li at bounding box center [728, 442] width 17 height 17
click at [731, 443] on icon at bounding box center [729, 442] width 4 height 8
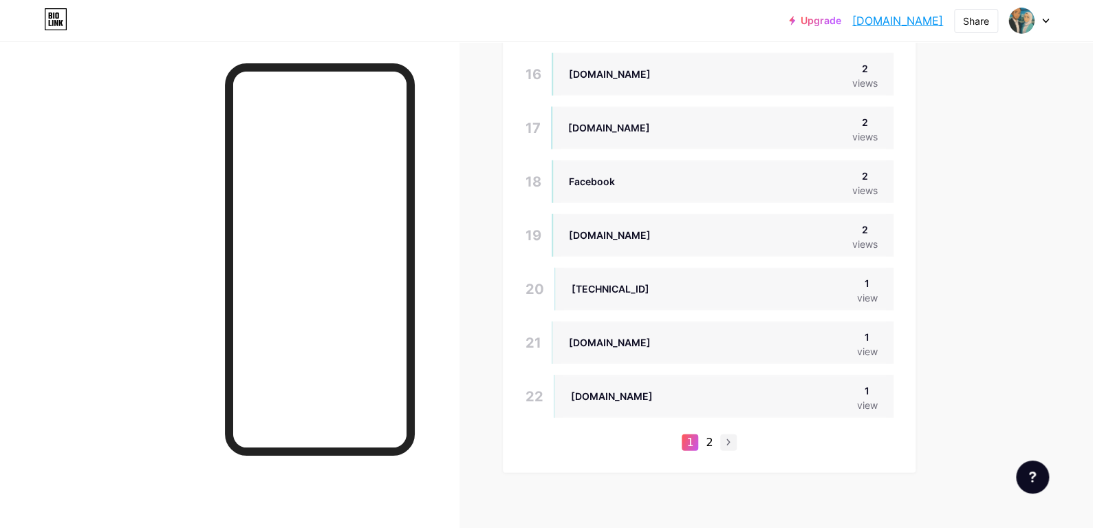
click at [718, 440] on li "2" at bounding box center [709, 442] width 17 height 17
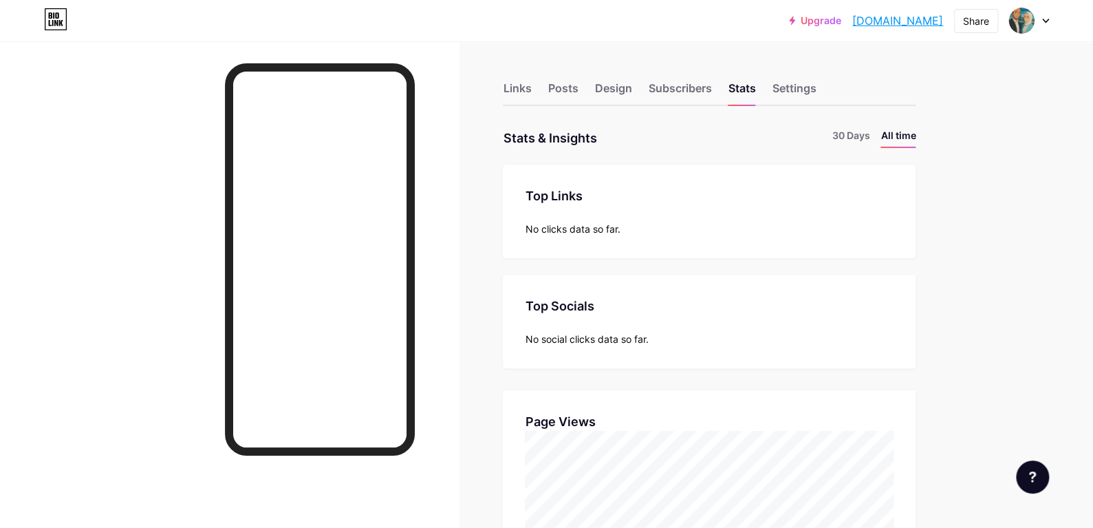
scroll to position [0, 0]
click at [842, 132] on li "30 Days" at bounding box center [851, 138] width 38 height 20
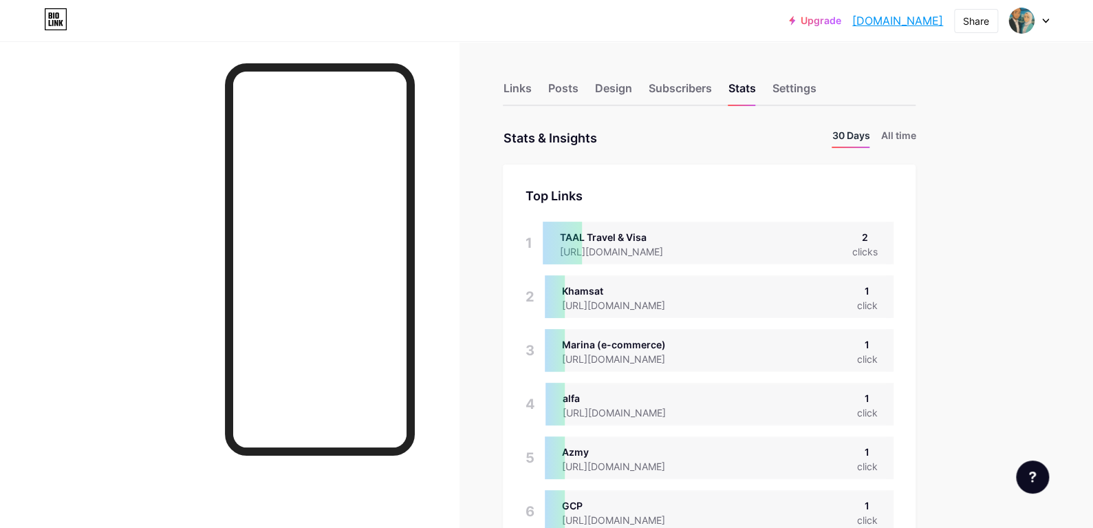
scroll to position [528, 1093]
click at [899, 131] on li "All time" at bounding box center [898, 138] width 35 height 20
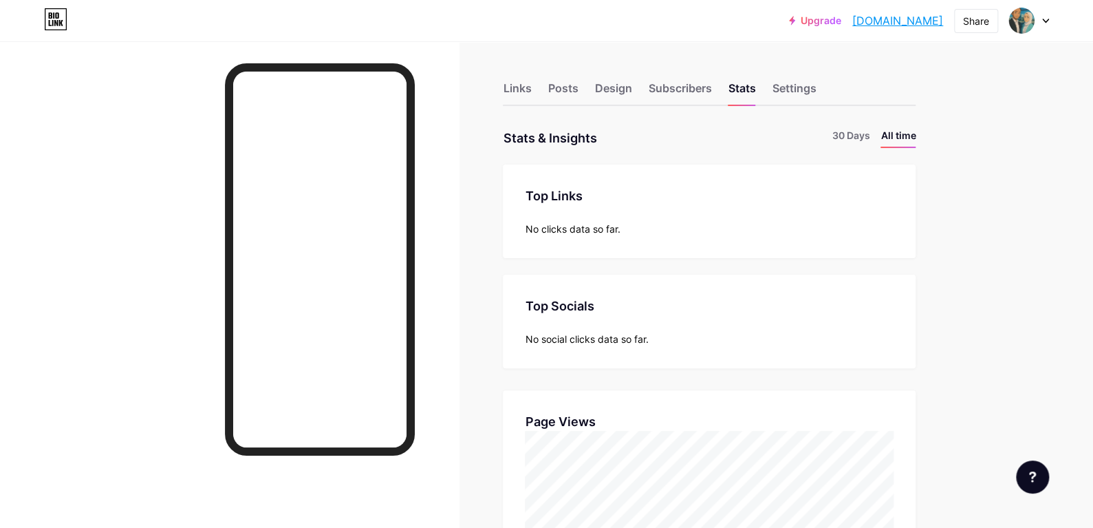
click at [797, 77] on div "Links Posts Design Subscribers Stats Settings" at bounding box center [709, 82] width 413 height 48
click at [797, 85] on div "Settings" at bounding box center [794, 92] width 44 height 25
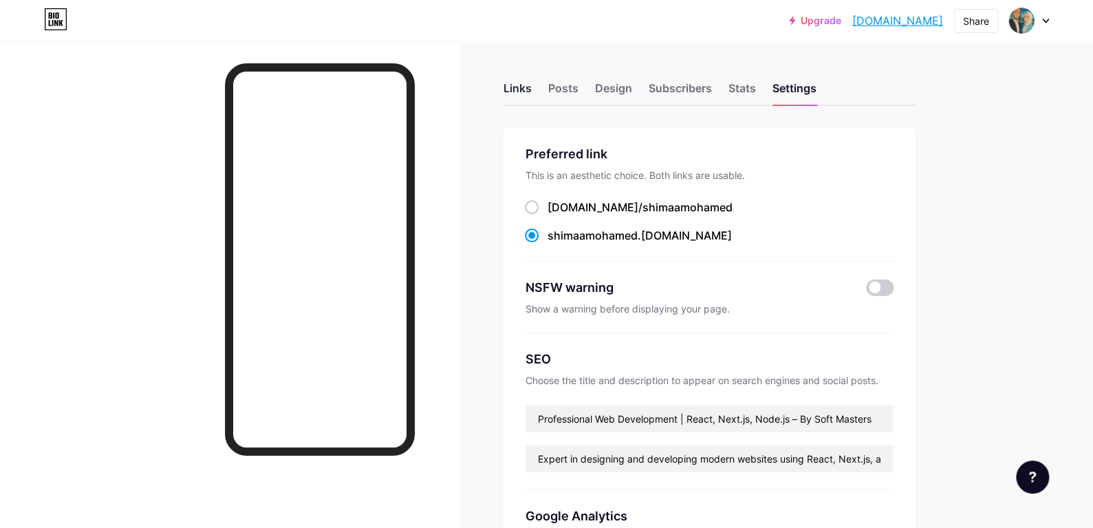
click at [523, 81] on div "Links" at bounding box center [517, 92] width 28 height 25
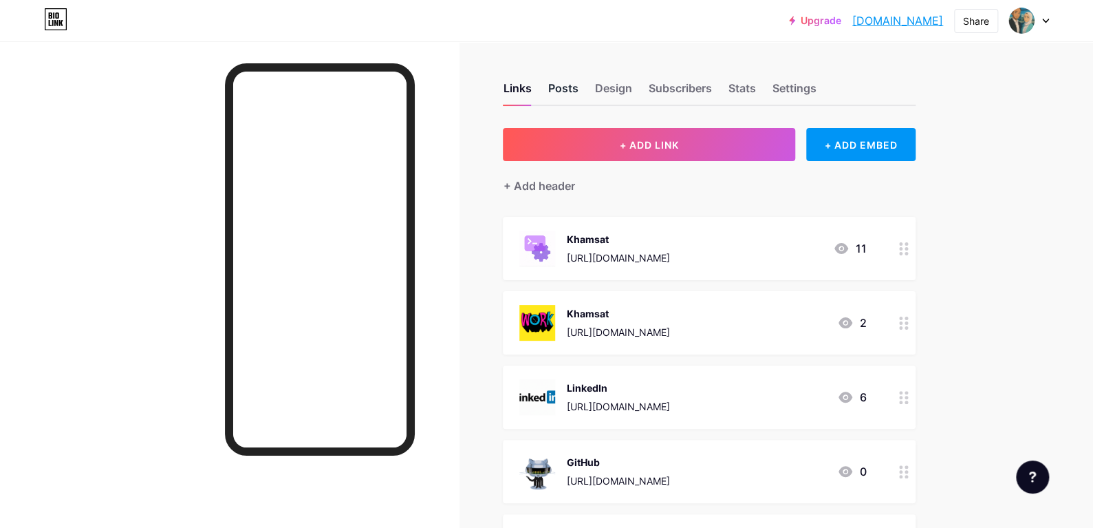
click at [577, 87] on div "Posts" at bounding box center [563, 92] width 30 height 25
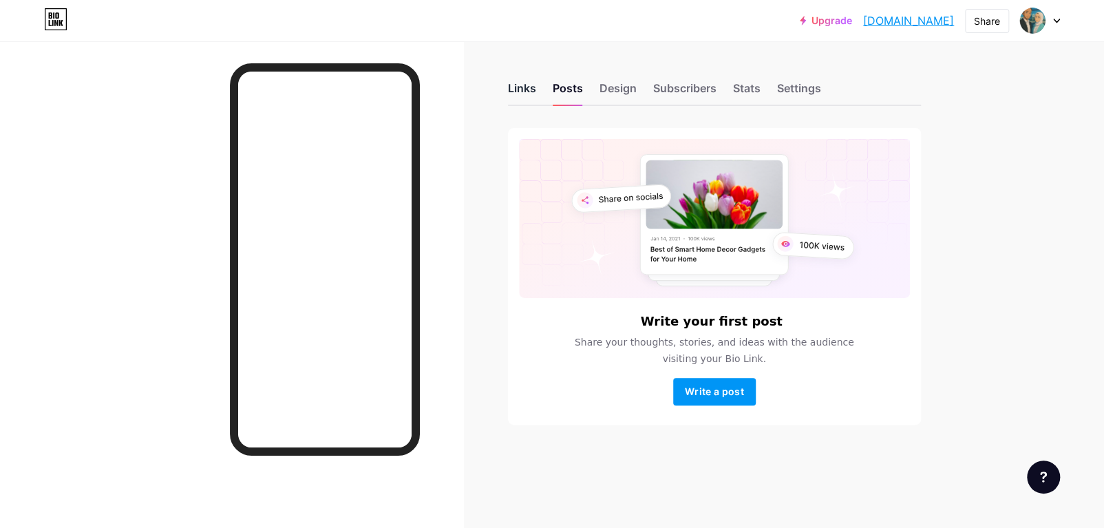
click at [525, 85] on div "Links" at bounding box center [522, 92] width 28 height 25
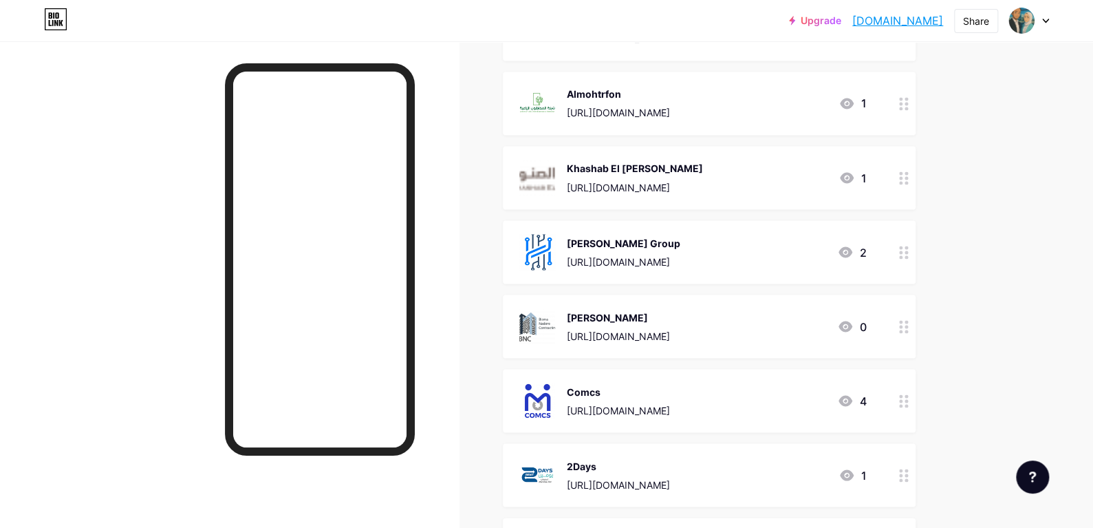
scroll to position [1161, 0]
click at [855, 174] on icon at bounding box center [847, 179] width 17 height 17
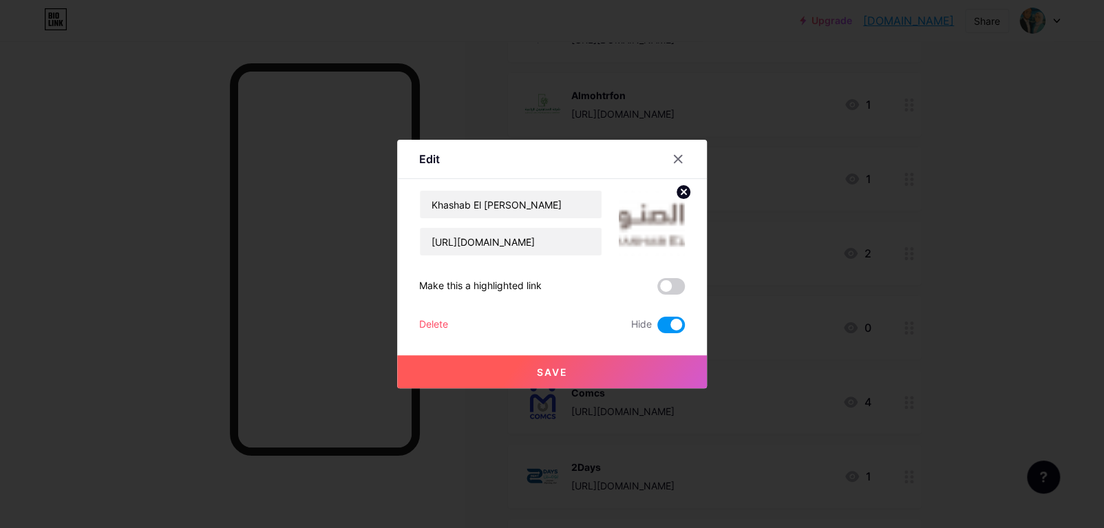
click at [672, 325] on span at bounding box center [671, 325] width 28 height 17
click at [657, 328] on input "checkbox" at bounding box center [657, 328] width 0 height 0
click at [599, 358] on button "Save" at bounding box center [552, 371] width 310 height 33
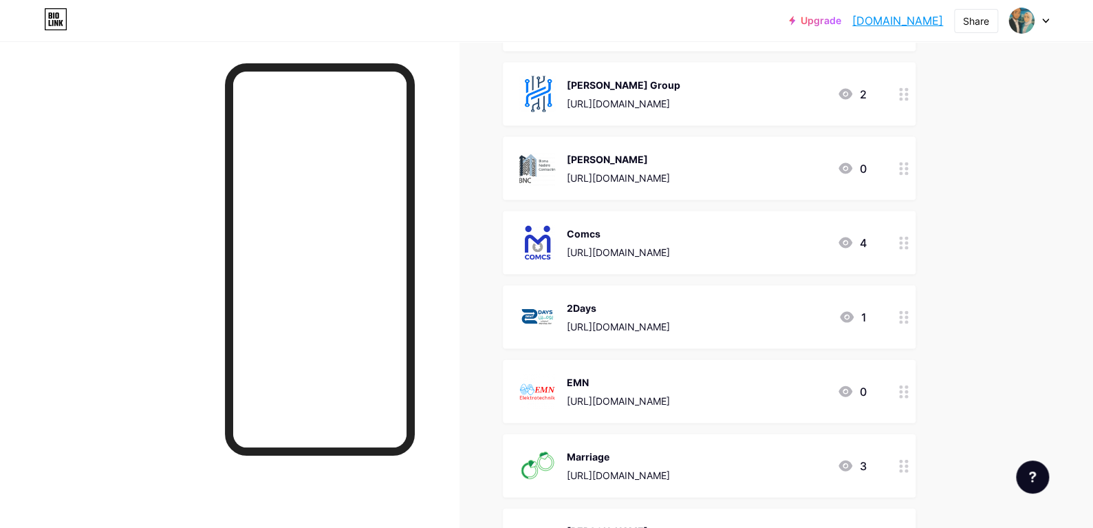
scroll to position [1321, 0]
click at [849, 169] on icon at bounding box center [846, 167] width 14 height 11
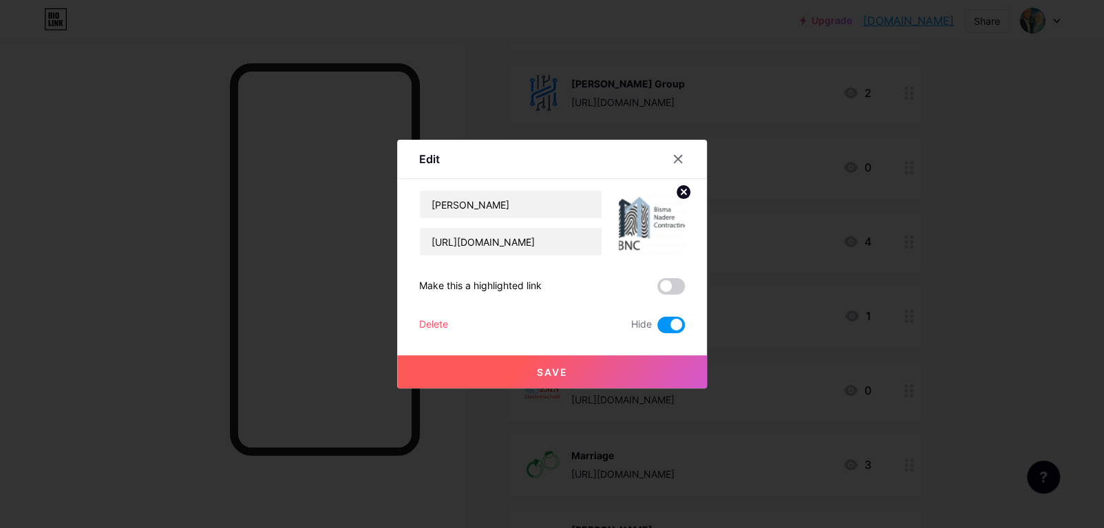
click at [669, 326] on span at bounding box center [671, 325] width 28 height 17
click at [657, 328] on input "checkbox" at bounding box center [657, 328] width 0 height 0
click at [669, 365] on button "Save" at bounding box center [552, 371] width 310 height 33
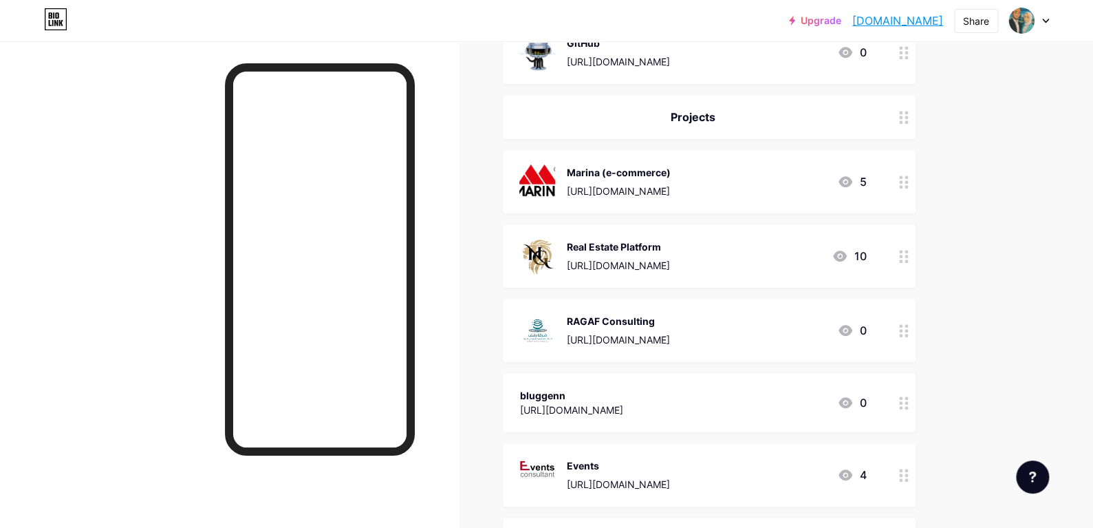
scroll to position [0, 0]
